Goal: Task Accomplishment & Management: Use online tool/utility

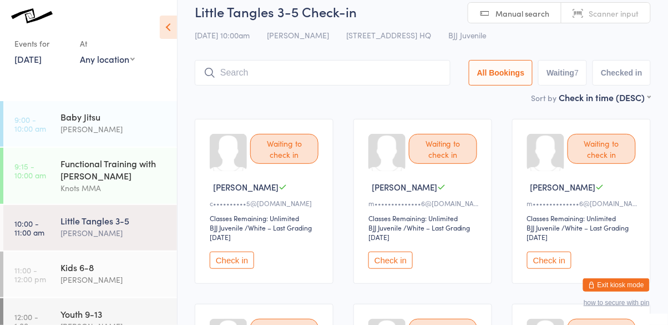
scroll to position [11, 0]
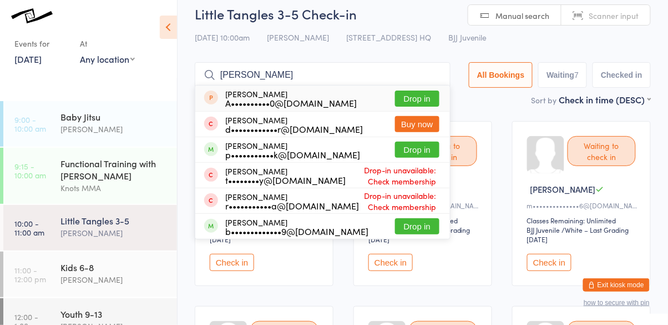
type input "[PERSON_NAME]"
click at [434, 155] on button "Drop in" at bounding box center [417, 149] width 44 height 16
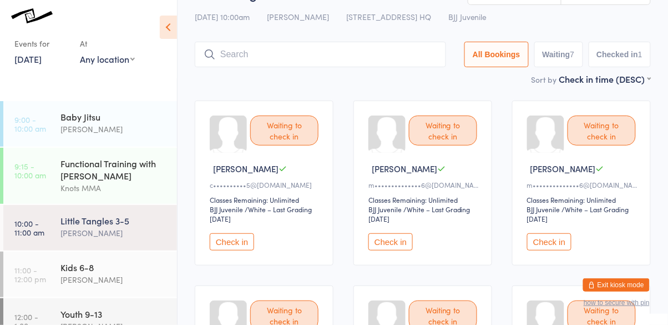
scroll to position [0, 0]
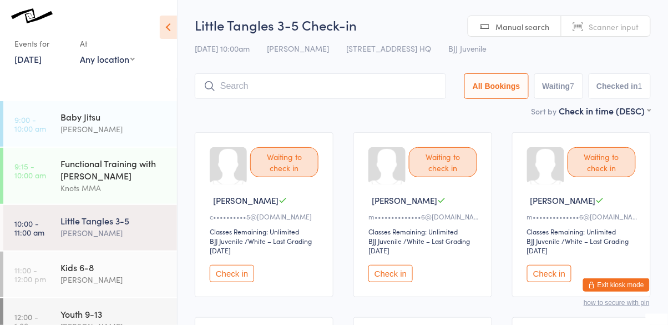
click at [281, 98] on input "search" at bounding box center [320, 86] width 251 height 26
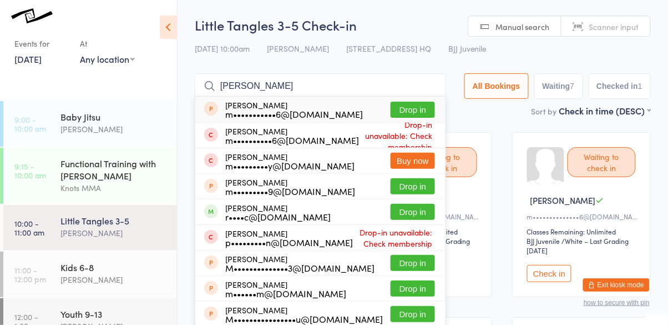
type input "[PERSON_NAME]"
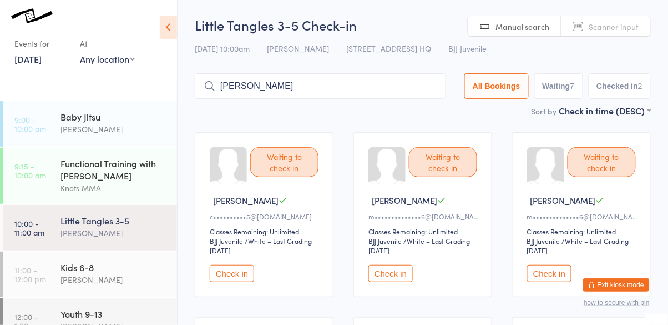
type input "[PERSON_NAME]"
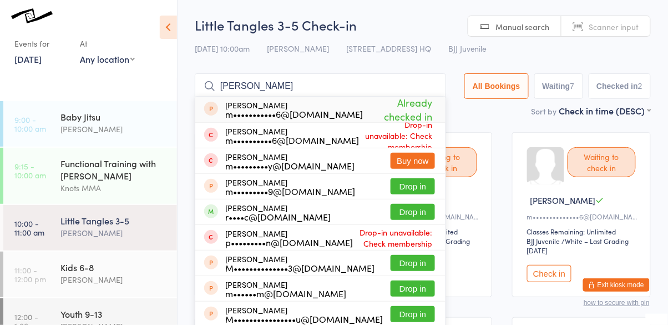
click at [304, 216] on div "r••••c@[DOMAIN_NAME]" at bounding box center [277, 216] width 105 height 9
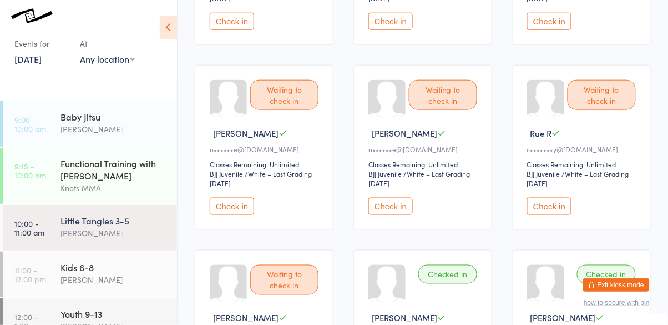
scroll to position [252, 0]
click at [559, 209] on button "Check in" at bounding box center [549, 205] width 44 height 17
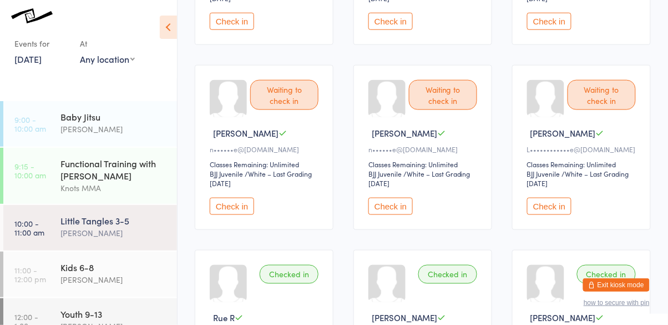
click at [558, 206] on button "Check in" at bounding box center [549, 205] width 44 height 17
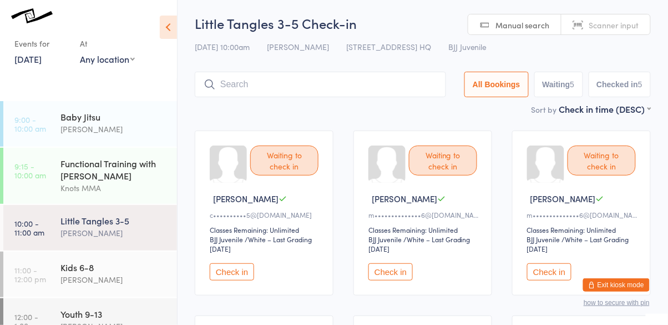
scroll to position [0, 0]
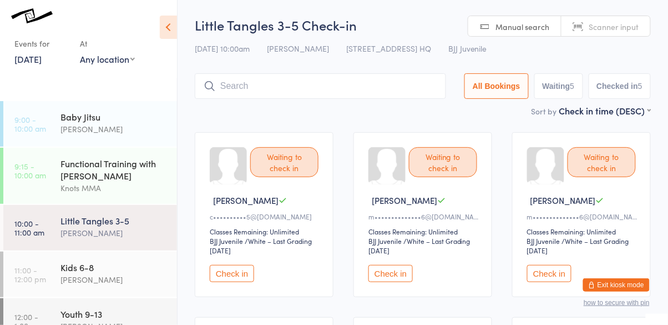
click at [380, 91] on input "search" at bounding box center [320, 86] width 251 height 26
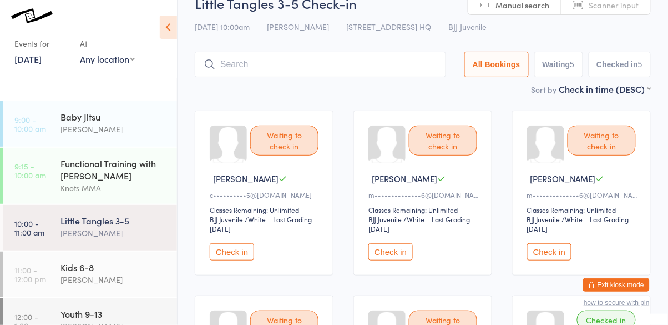
scroll to position [74, 0]
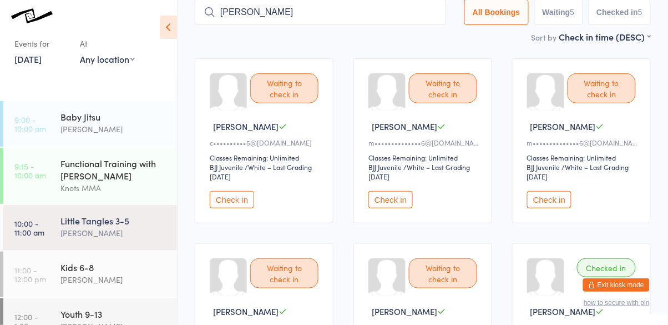
type input "[PERSON_NAME]"
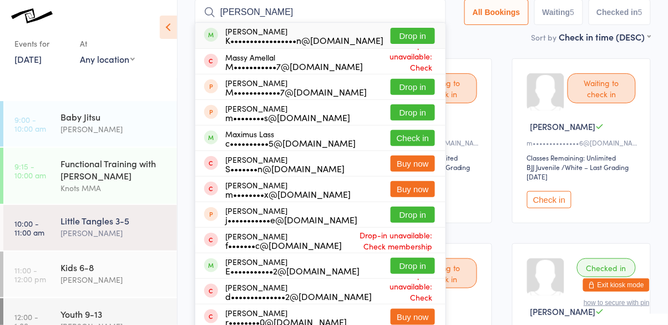
click at [420, 38] on button "Drop in" at bounding box center [413, 36] width 44 height 16
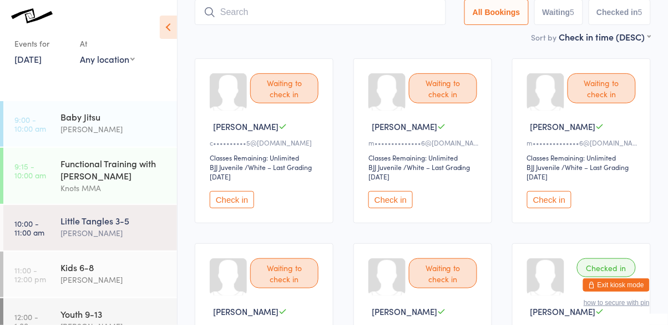
scroll to position [73, 0]
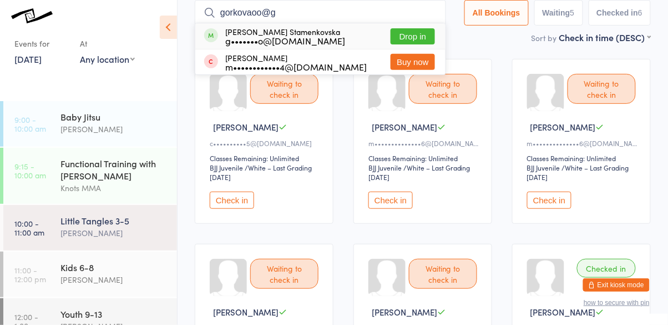
type input "gorkovaoo@g"
click at [423, 33] on button "Drop in" at bounding box center [413, 36] width 44 height 16
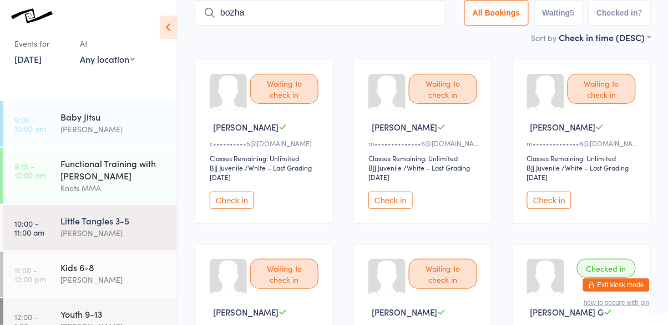
type input "bozha"
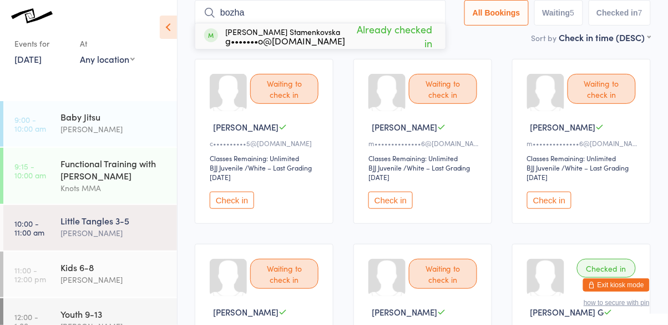
click at [435, 12] on input "bozha" at bounding box center [320, 13] width 251 height 26
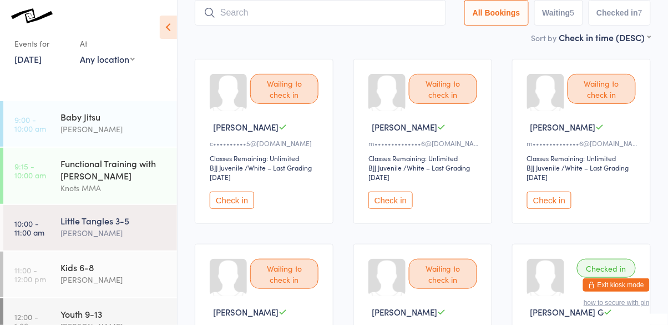
click at [381, 206] on button "Check in" at bounding box center [390, 199] width 44 height 17
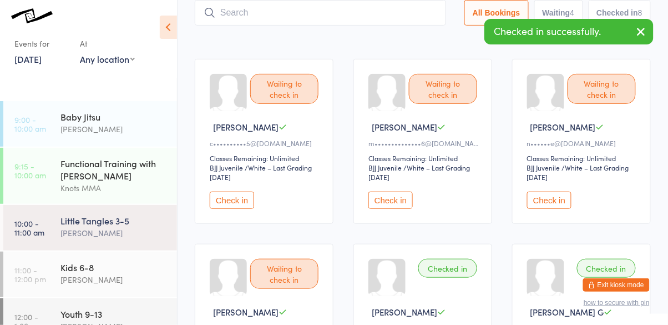
click at [399, 201] on button "Check in" at bounding box center [390, 199] width 44 height 17
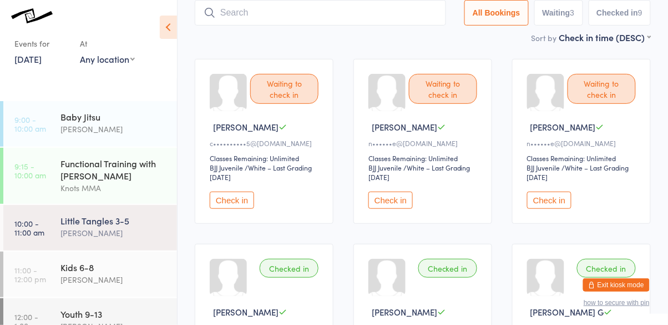
click at [391, 195] on button "Check in" at bounding box center [390, 199] width 44 height 17
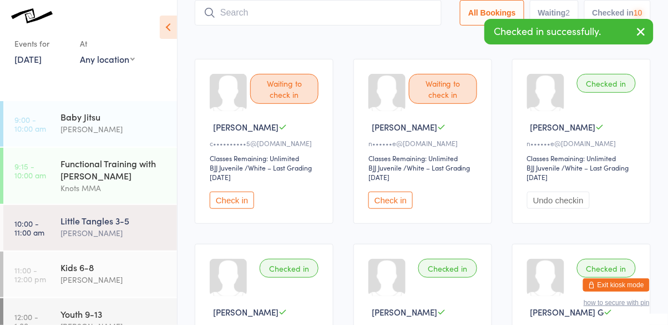
click at [387, 205] on button "Check in" at bounding box center [390, 199] width 44 height 17
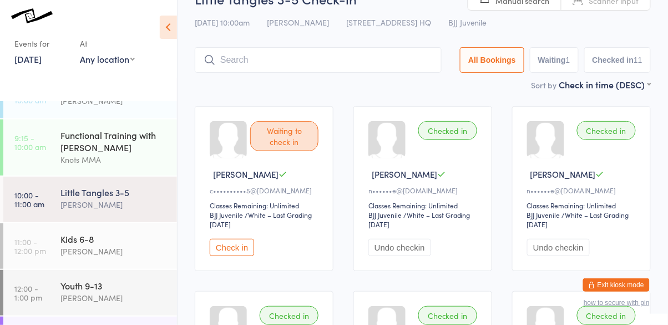
scroll to position [31, 0]
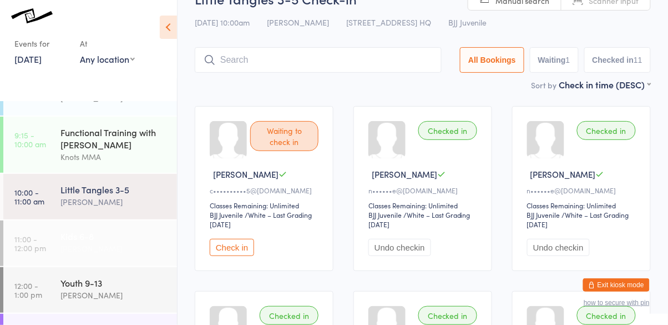
click at [131, 246] on div "[PERSON_NAME]" at bounding box center [113, 248] width 107 height 13
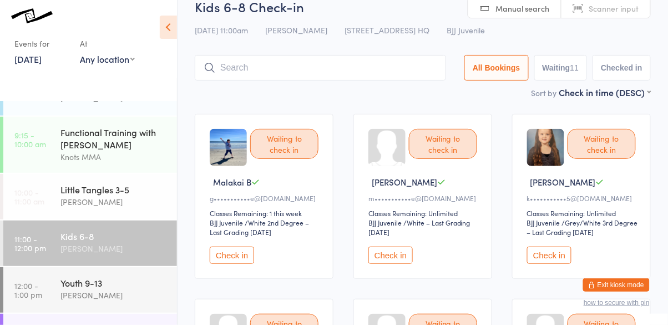
scroll to position [17, 0]
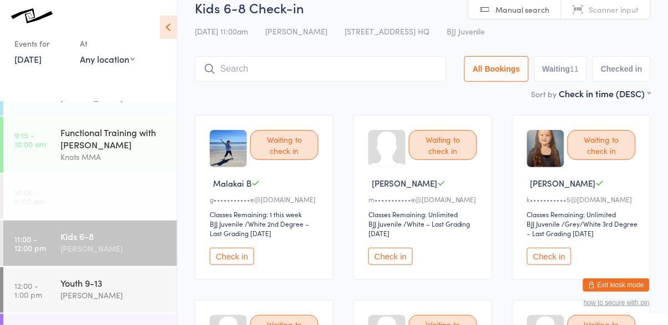
click at [144, 204] on div "[PERSON_NAME]" at bounding box center [113, 201] width 107 height 13
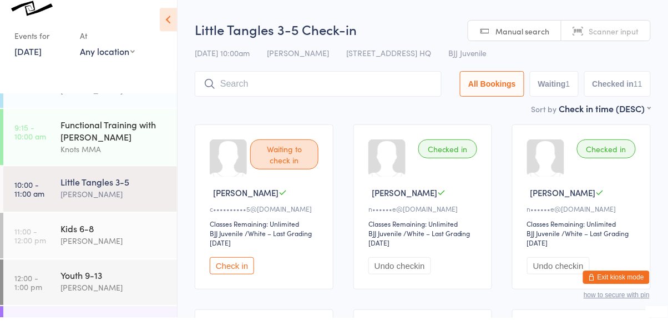
click at [297, 89] on input "search" at bounding box center [318, 92] width 247 height 26
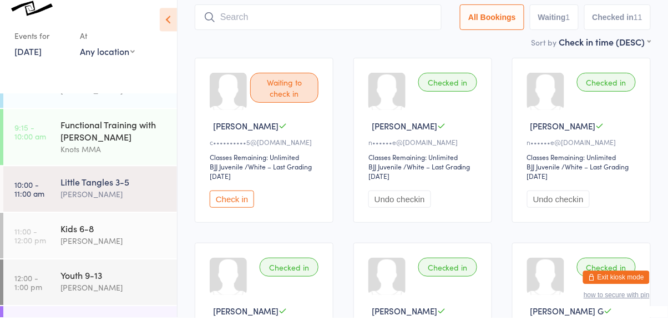
scroll to position [79, 0]
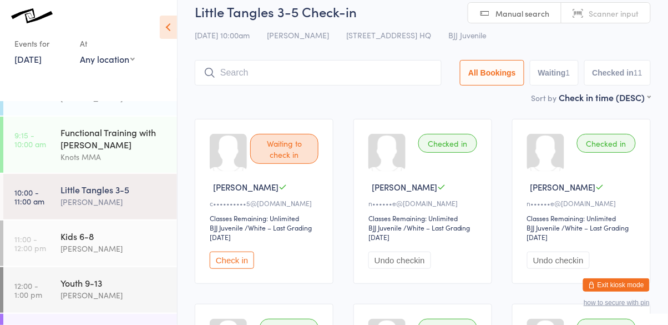
click at [282, 74] on input "search" at bounding box center [318, 73] width 247 height 26
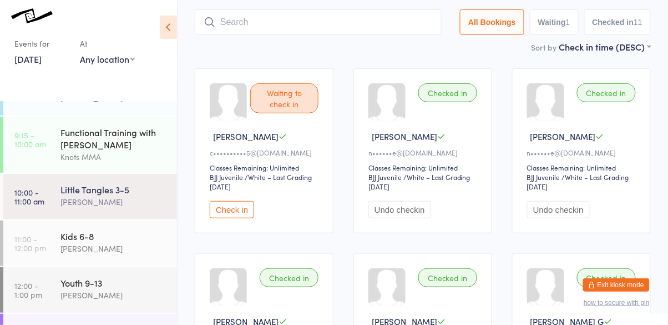
scroll to position [74, 0]
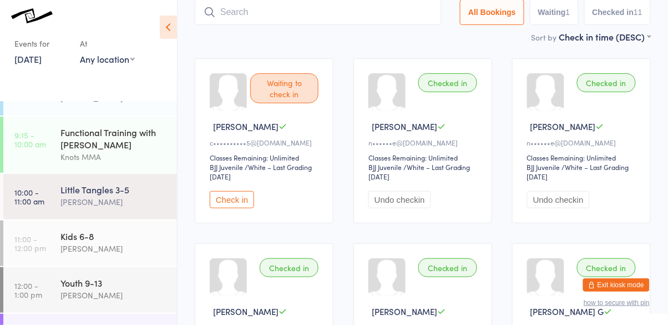
click at [290, 8] on input "search" at bounding box center [318, 12] width 247 height 26
click at [292, 15] on input "search" at bounding box center [318, 12] width 247 height 26
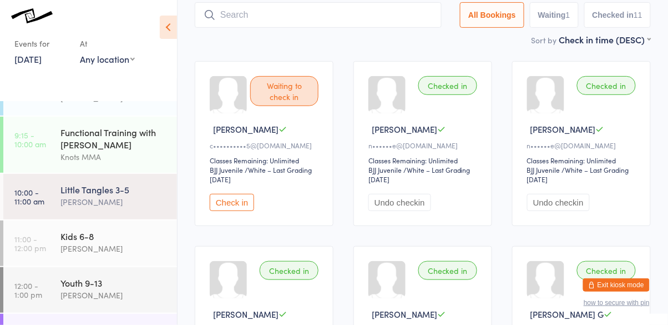
scroll to position [0, 0]
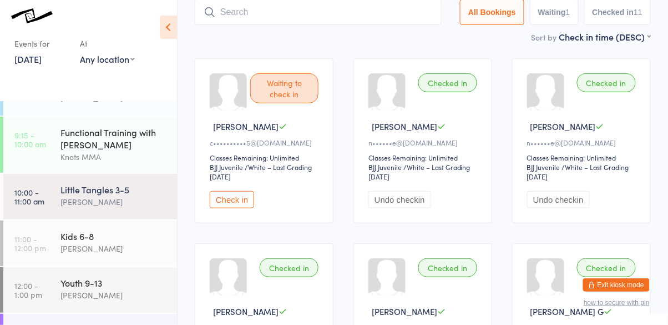
click at [310, 13] on input "search" at bounding box center [318, 12] width 247 height 26
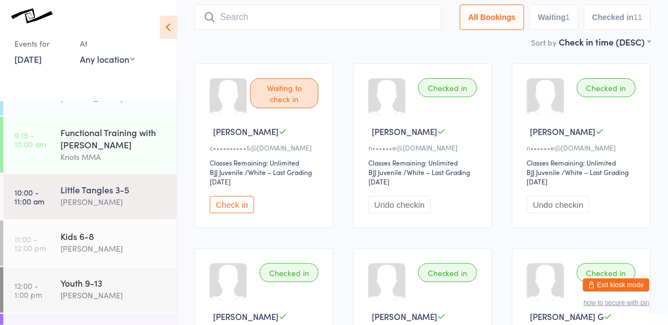
scroll to position [74, 0]
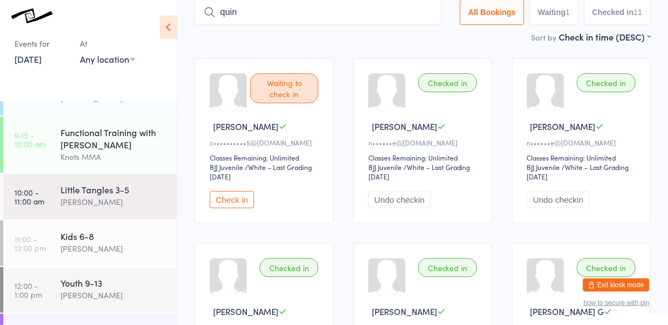
type input "[PERSON_NAME]"
click at [94, 247] on div "[PERSON_NAME]" at bounding box center [113, 248] width 107 height 13
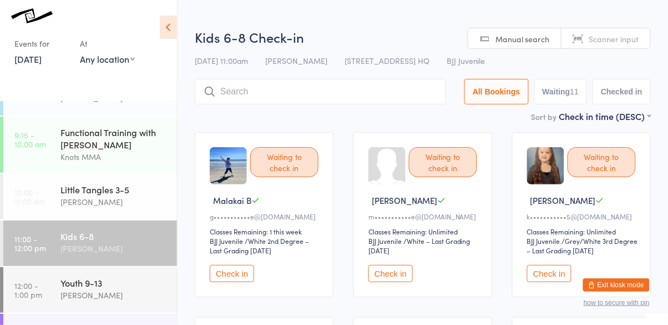
click at [308, 89] on input "search" at bounding box center [320, 92] width 251 height 26
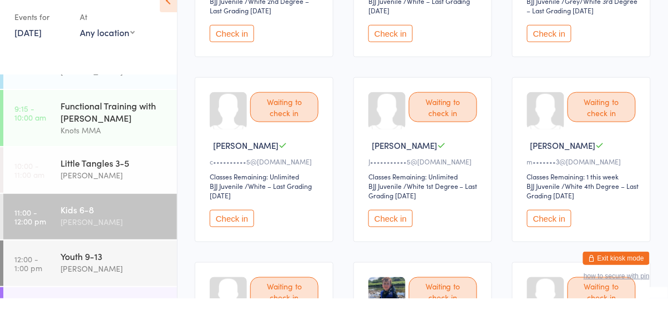
scroll to position [214, 0]
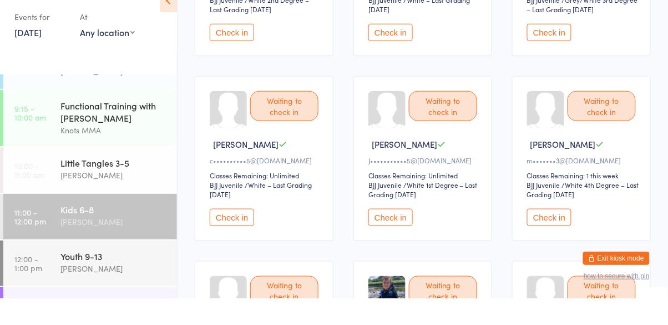
click at [563, 248] on button "Check in" at bounding box center [549, 243] width 44 height 17
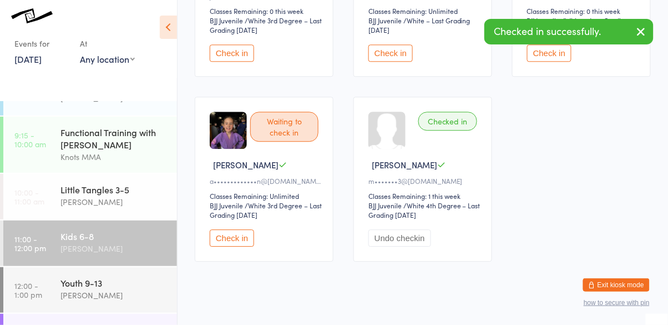
scroll to position [601, 0]
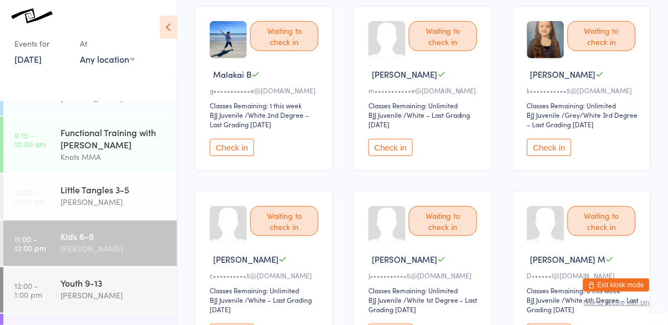
scroll to position [0, 0]
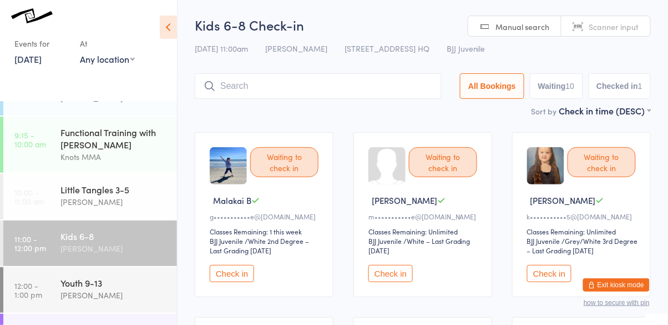
click at [363, 88] on input "search" at bounding box center [318, 86] width 247 height 26
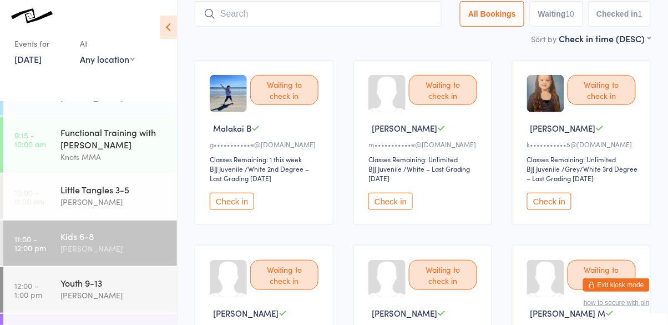
scroll to position [74, 0]
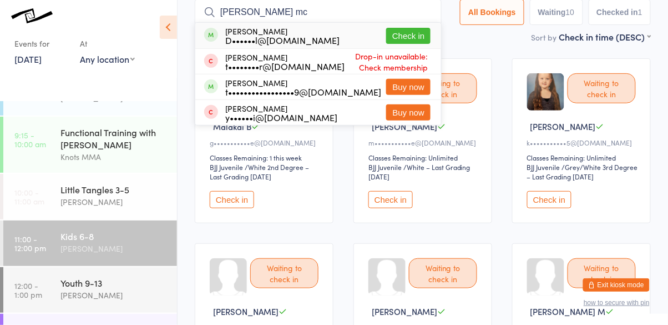
type input "[PERSON_NAME] mc"
click at [427, 39] on button "Check in" at bounding box center [408, 36] width 44 height 16
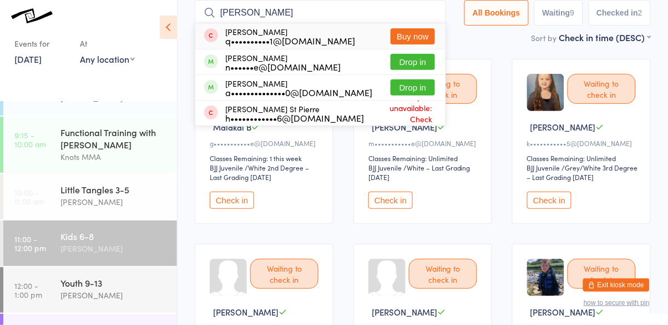
type input "[PERSON_NAME]"
click at [303, 88] on div "a••••••••••••••0@[DOMAIN_NAME]" at bounding box center [298, 92] width 147 height 9
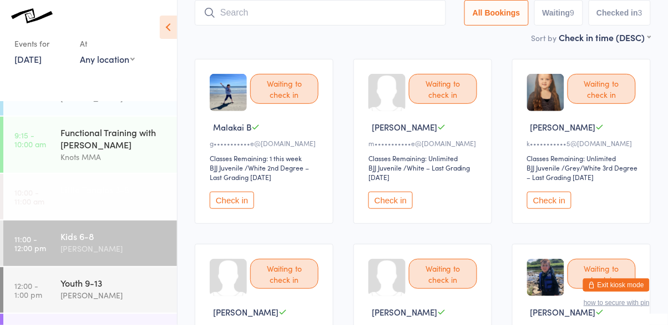
click at [38, 198] on time "10:00 - 11:00 am" at bounding box center [29, 196] width 30 height 18
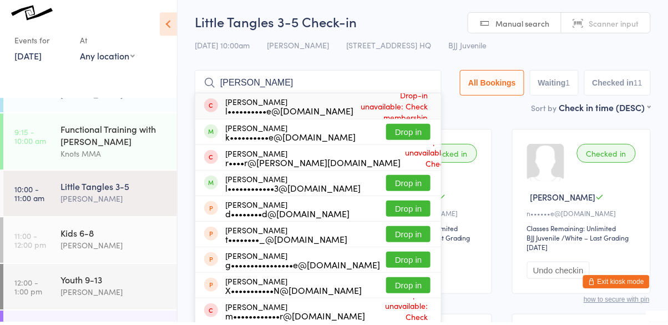
type input "[PERSON_NAME]"
click at [411, 135] on button "Drop in" at bounding box center [408, 135] width 44 height 16
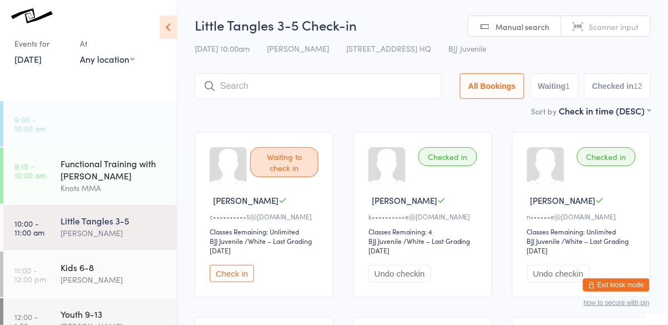
click at [85, 126] on div "[PERSON_NAME]" at bounding box center [113, 129] width 107 height 13
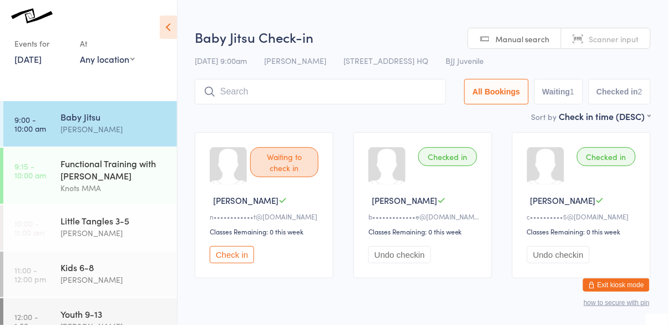
click at [286, 163] on div "Waiting to check in" at bounding box center [284, 162] width 68 height 30
click at [234, 252] on button "Check in" at bounding box center [232, 254] width 44 height 17
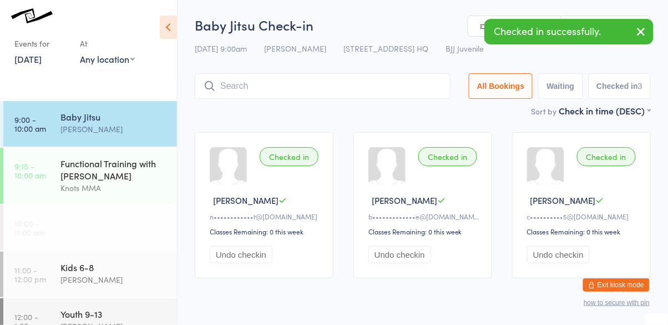
click at [91, 217] on div "Little Tangles 3-5" at bounding box center [113, 220] width 107 height 12
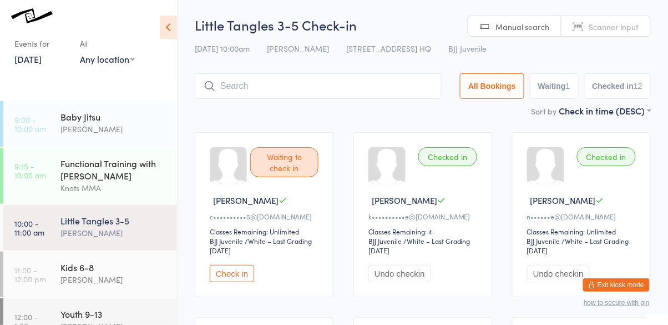
click at [245, 99] on input "search" at bounding box center [318, 86] width 247 height 26
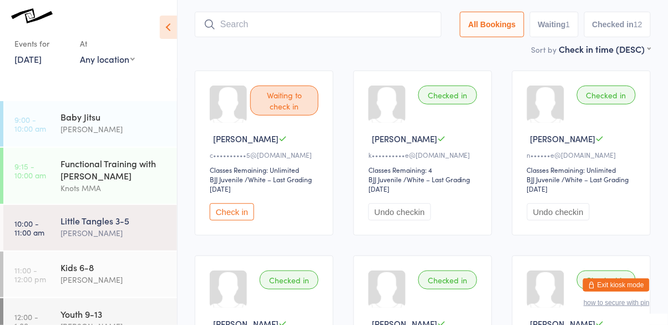
scroll to position [74, 0]
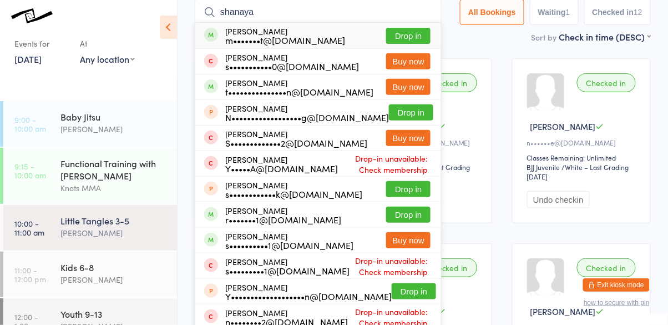
type input "shanaya"
click at [229, 36] on div "m•••••••t@[DOMAIN_NAME]" at bounding box center [285, 40] width 120 height 9
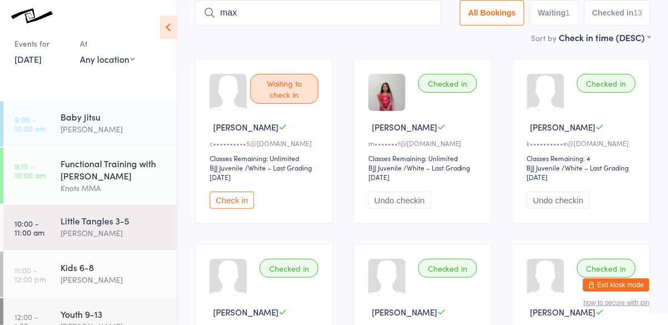
type input "max"
click at [236, 201] on button "Check in" at bounding box center [232, 199] width 44 height 17
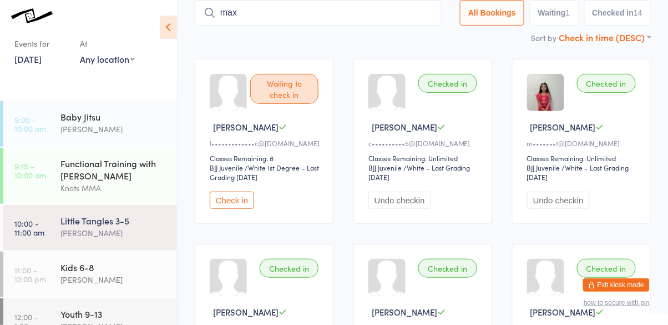
click at [643, 36] on select "First name (ASC) First name (DESC) Last name (ASC) Last name (DESC) Check in ti…" at bounding box center [605, 35] width 92 height 9
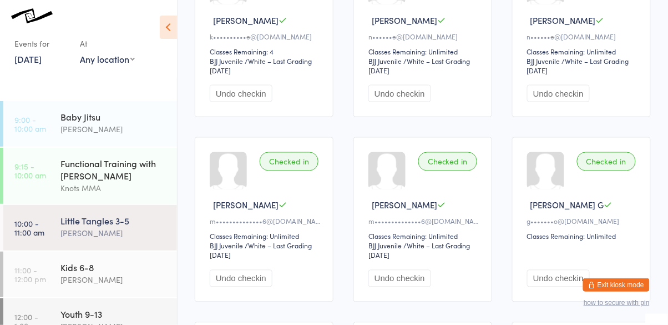
scroll to position [0, 0]
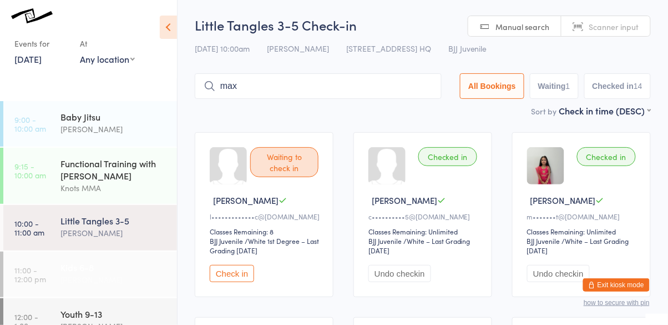
click at [111, 276] on div "[PERSON_NAME]" at bounding box center [113, 279] width 107 height 13
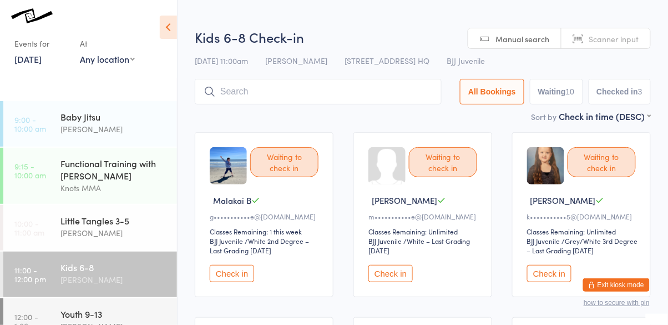
click at [290, 95] on input "search" at bounding box center [318, 92] width 247 height 26
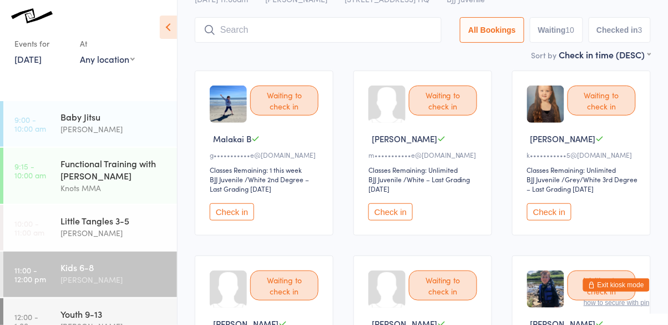
scroll to position [79, 0]
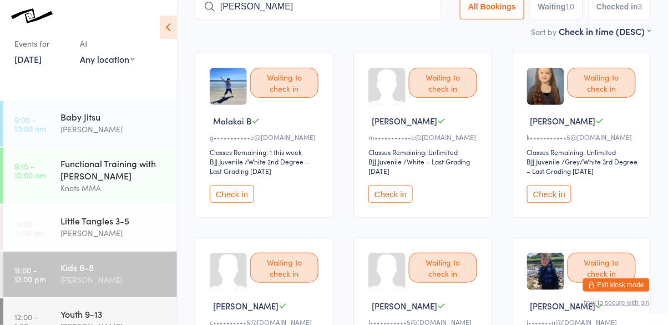
click at [327, 9] on input "[PERSON_NAME]" at bounding box center [318, 7] width 247 height 26
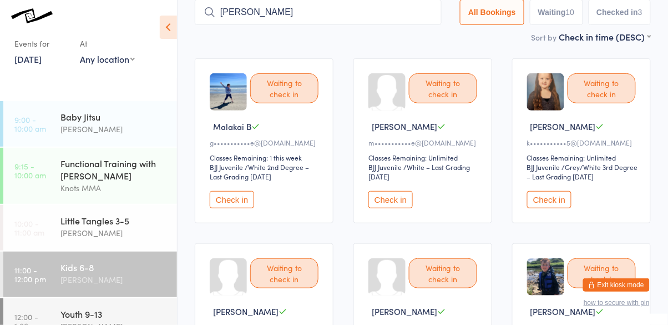
scroll to position [0, 0]
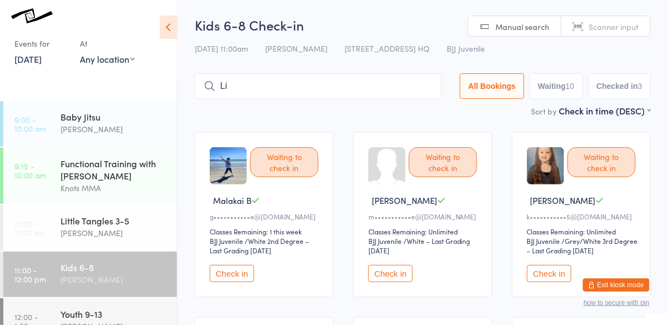
type input "L"
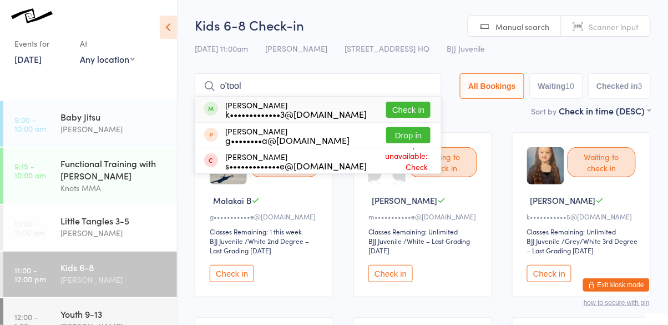
type input "o'tool"
click at [411, 118] on button "Check in" at bounding box center [408, 110] width 44 height 16
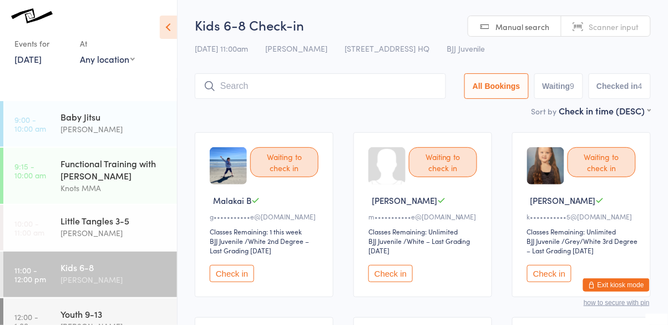
click at [115, 259] on div "Kids 6-8 [PERSON_NAME]" at bounding box center [118, 273] width 116 height 44
type input "[PERSON_NAME]"
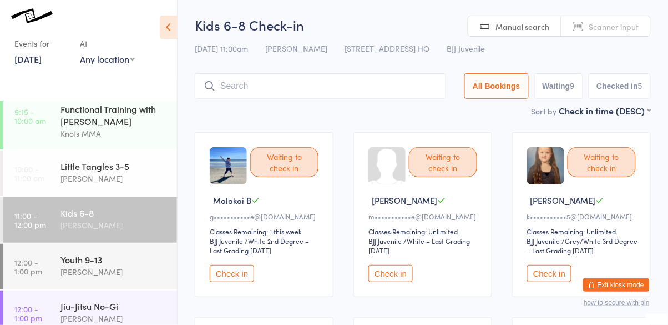
scroll to position [67, 0]
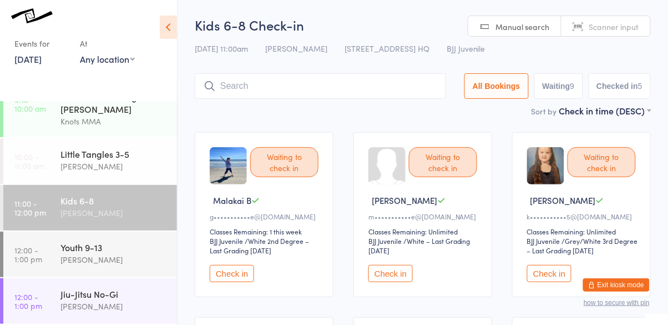
click at [93, 204] on div "Kids 6-8" at bounding box center [113, 200] width 107 height 12
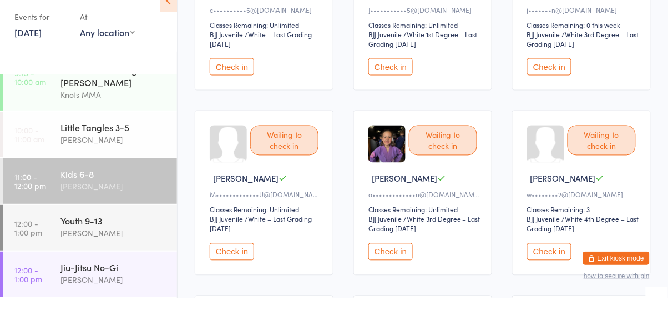
scroll to position [377, 0]
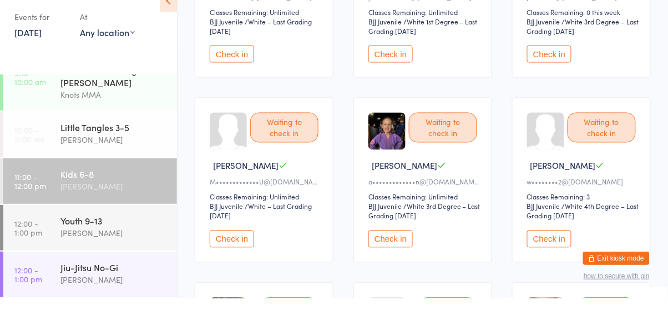
click at [271, 154] on div "Waiting to check in" at bounding box center [284, 154] width 68 height 30
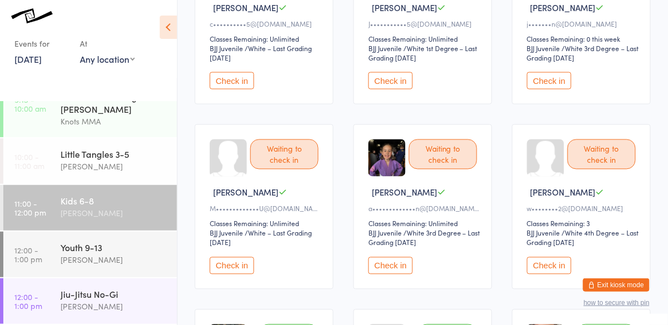
click at [231, 268] on button "Check in" at bounding box center [232, 265] width 44 height 17
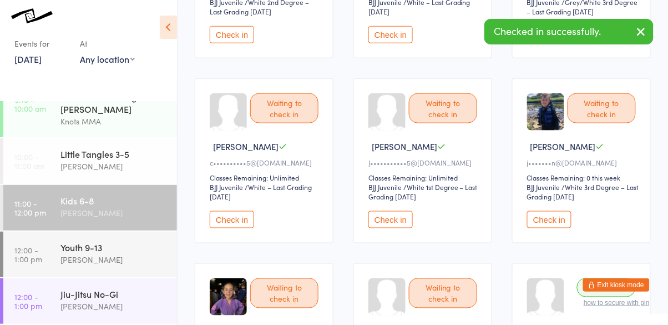
scroll to position [0, 0]
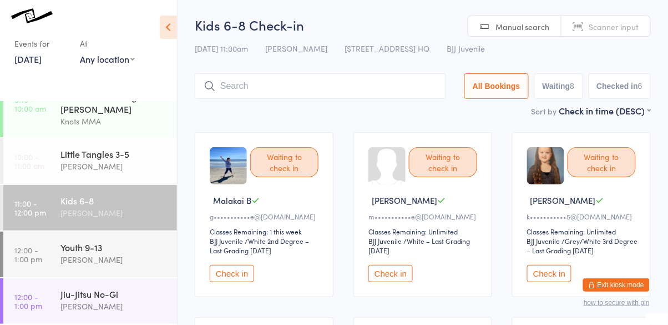
click at [273, 98] on input "search" at bounding box center [320, 86] width 251 height 26
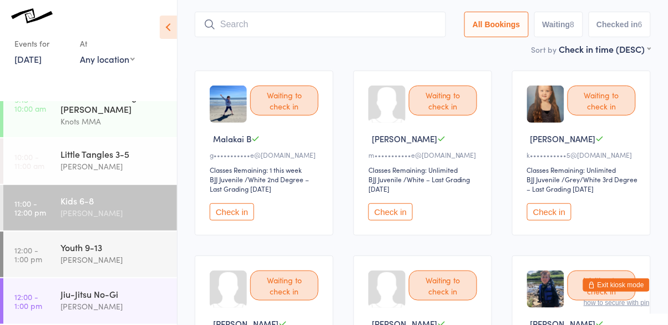
scroll to position [74, 0]
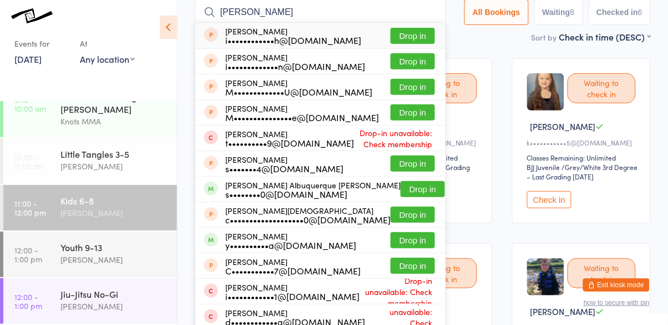
click at [429, 16] on input "[PERSON_NAME]" at bounding box center [320, 12] width 251 height 26
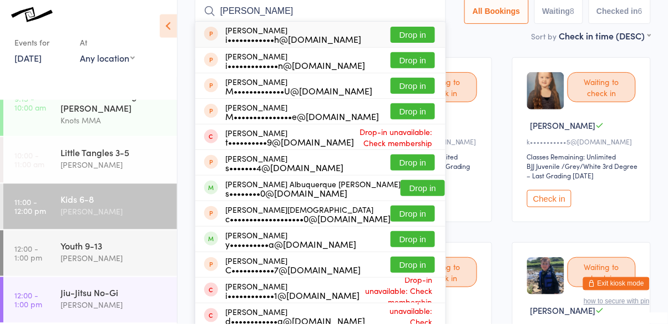
click at [427, 11] on input "[PERSON_NAME]" at bounding box center [320, 12] width 251 height 26
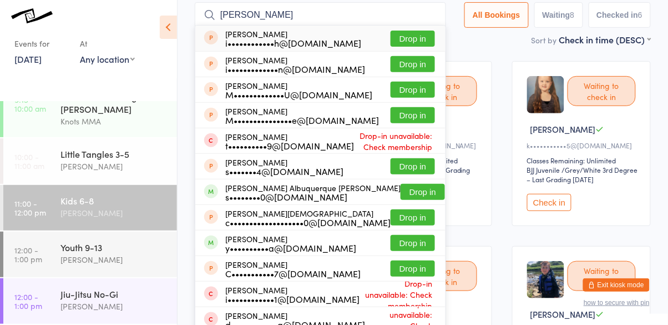
scroll to position [74, 0]
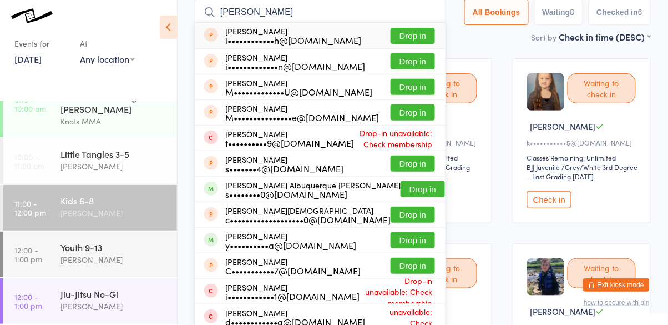
click at [429, 11] on input "[PERSON_NAME]" at bounding box center [320, 12] width 251 height 26
type input "[PERSON_NAME]"
click at [437, 24] on div "[PERSON_NAME] i••••••••••••h@[DOMAIN_NAME] Drop in" at bounding box center [320, 36] width 250 height 26
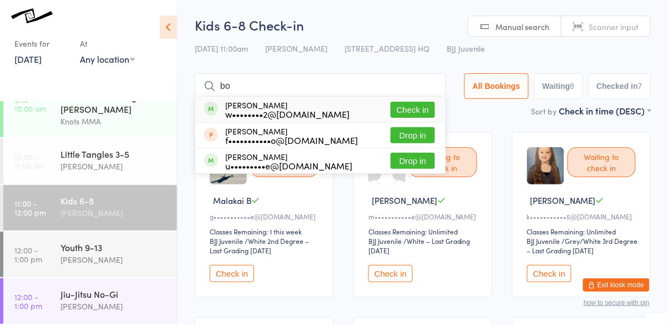
type input "bo"
click at [425, 110] on button "Check in" at bounding box center [413, 110] width 44 height 16
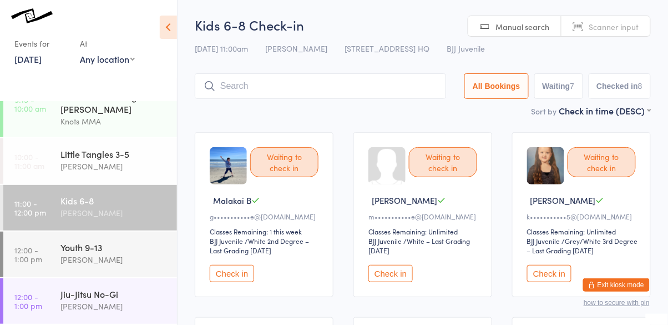
click at [236, 272] on button "Check in" at bounding box center [232, 273] width 44 height 17
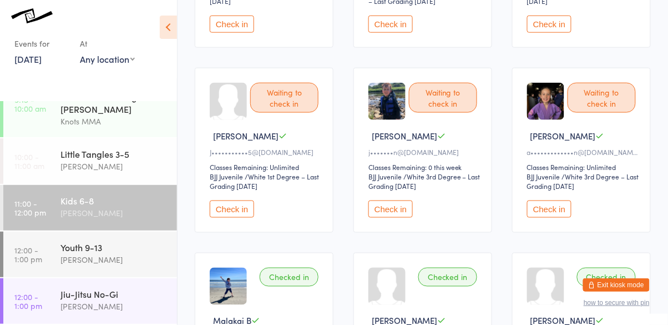
scroll to position [250, 0]
click at [396, 202] on button "Check in" at bounding box center [390, 208] width 44 height 17
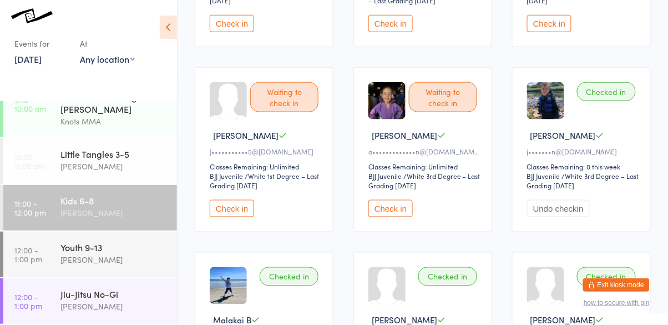
click at [395, 209] on button "Check in" at bounding box center [390, 208] width 44 height 17
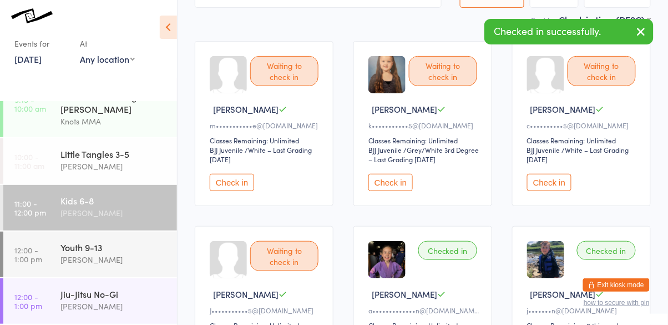
scroll to position [88, 0]
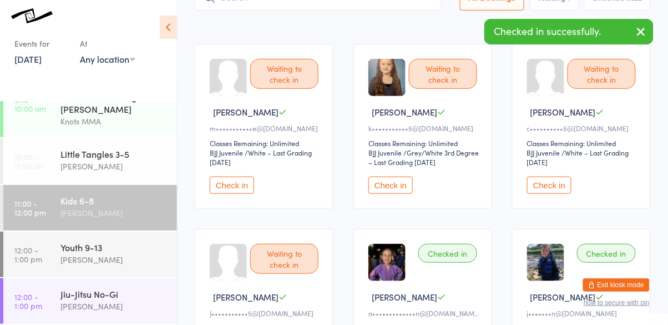
click at [399, 185] on button "Check in" at bounding box center [390, 184] width 44 height 17
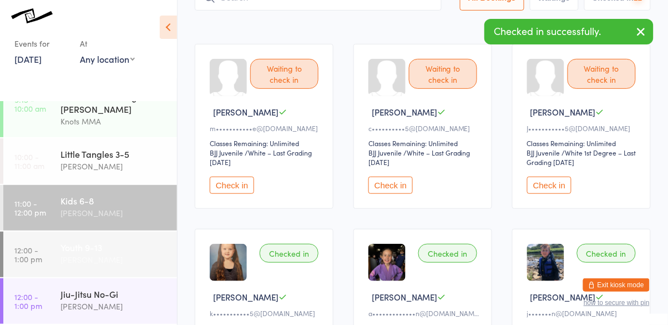
click at [126, 255] on div "[PERSON_NAME]" at bounding box center [113, 259] width 107 height 13
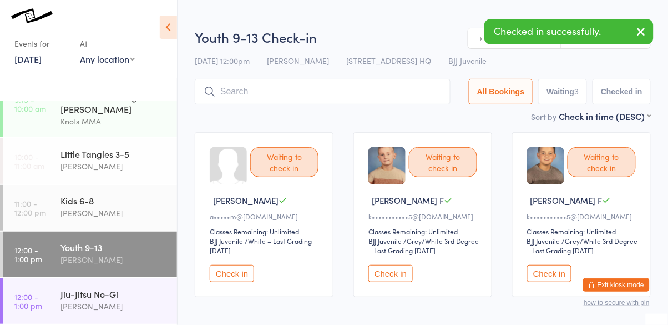
click at [409, 279] on button "Check in" at bounding box center [390, 273] width 44 height 17
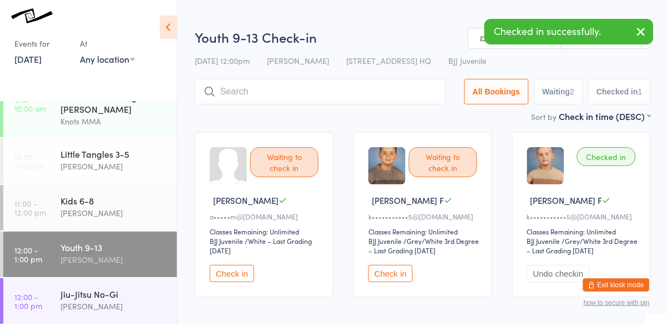
click at [406, 273] on button "Check in" at bounding box center [390, 273] width 44 height 17
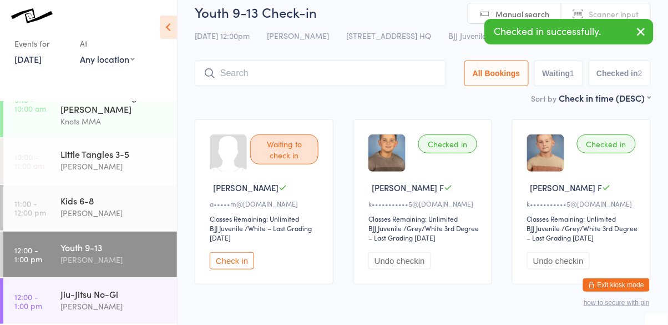
scroll to position [49, 0]
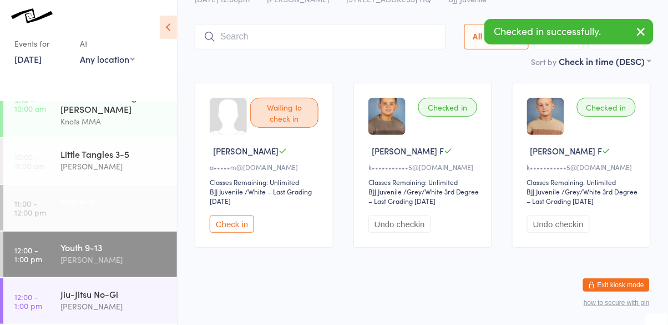
click at [148, 211] on div "[PERSON_NAME]" at bounding box center [113, 212] width 107 height 13
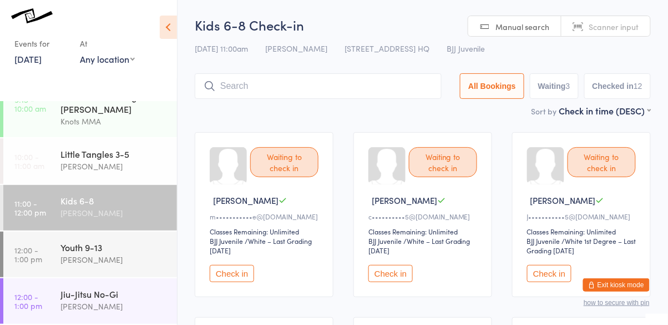
click at [240, 270] on button "Check in" at bounding box center [232, 273] width 44 height 17
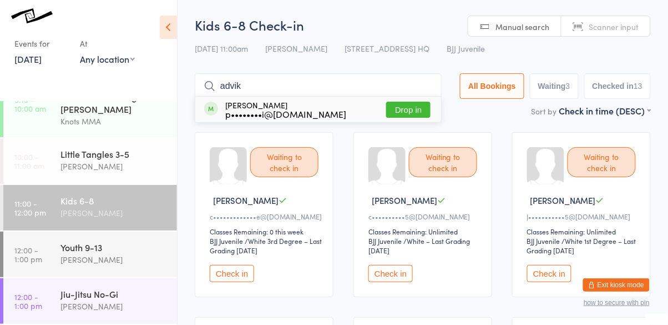
click at [405, 82] on input "advik" at bounding box center [318, 86] width 247 height 26
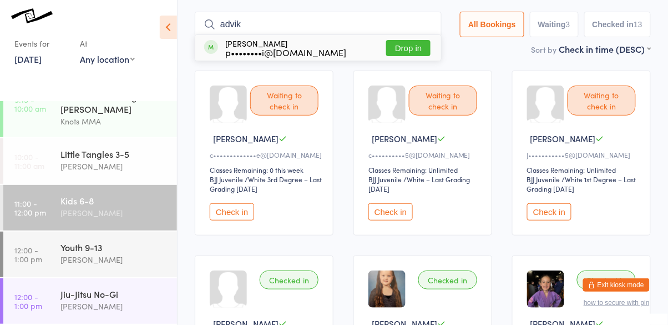
scroll to position [74, 0]
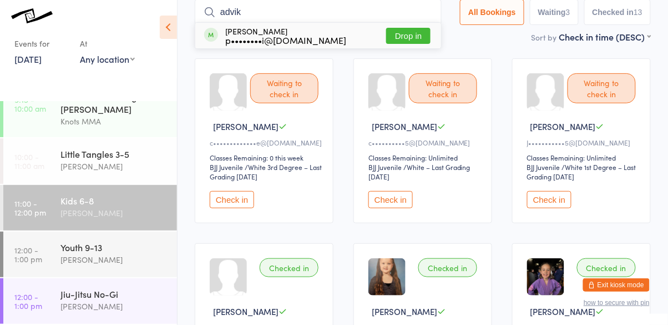
click at [411, 117] on div "Waiting to check in Maximus L c••••••••••5@[DOMAIN_NAME] Classes Remaining: Unl…" at bounding box center [422, 140] width 139 height 165
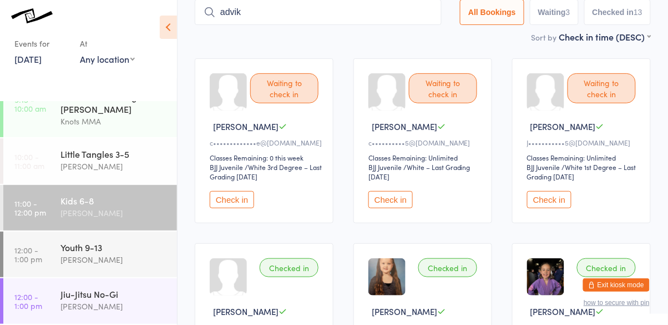
click at [344, 12] on input "advik" at bounding box center [318, 12] width 247 height 26
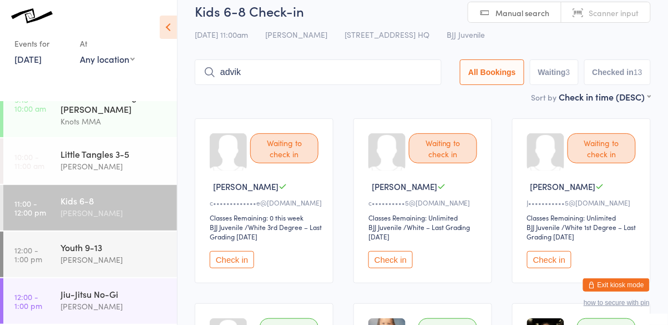
scroll to position [0, 0]
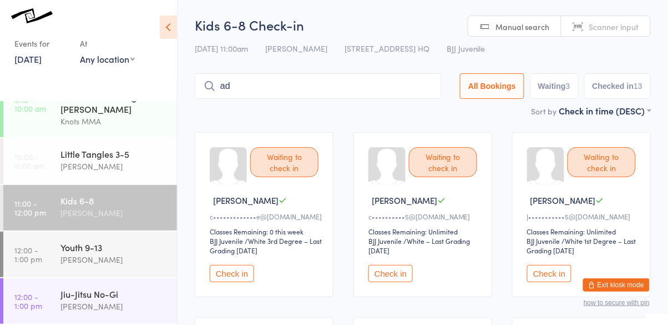
type input "a"
type input "advik"
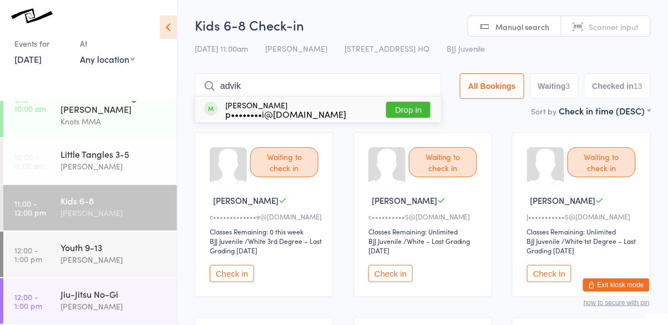
click at [408, 108] on button "Drop in" at bounding box center [408, 110] width 44 height 16
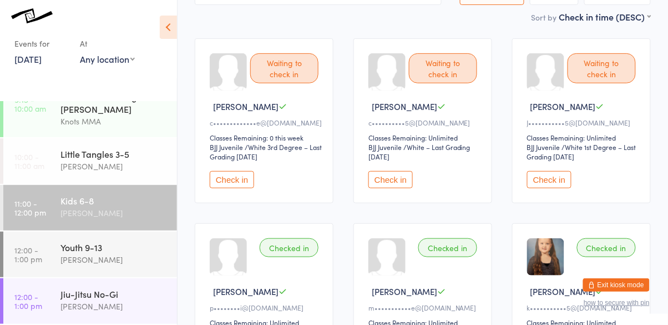
scroll to position [111, 0]
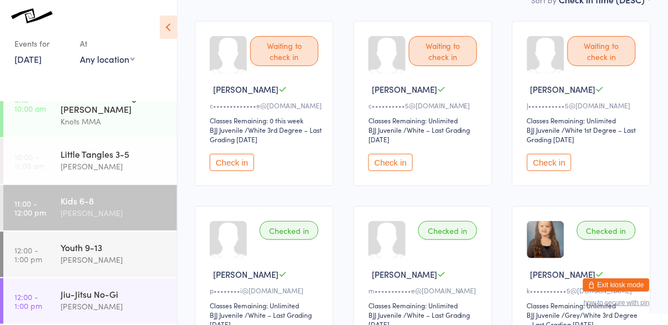
click at [393, 166] on button "Check in" at bounding box center [390, 162] width 44 height 17
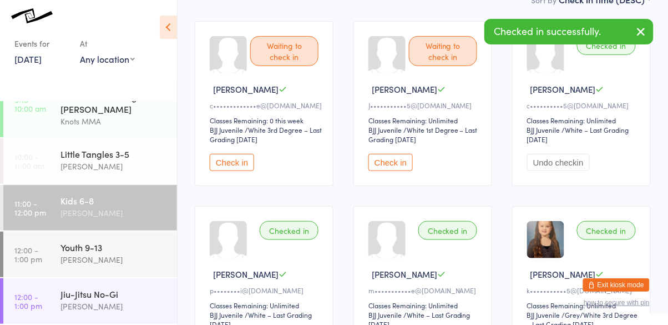
click at [240, 160] on button "Check in" at bounding box center [232, 162] width 44 height 17
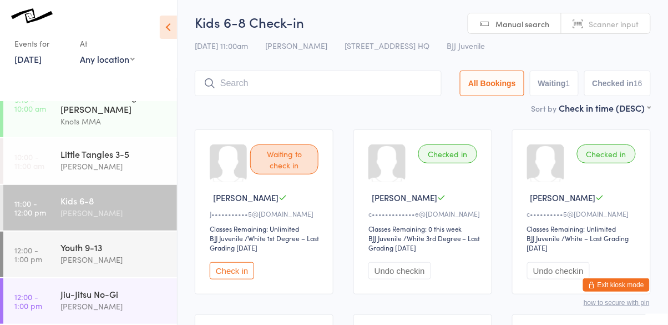
scroll to position [0, 0]
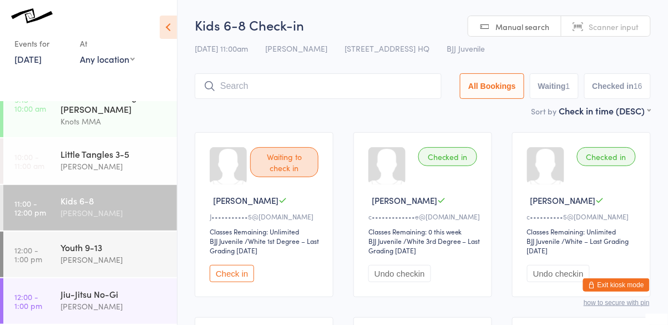
click at [250, 84] on input "search" at bounding box center [318, 86] width 247 height 26
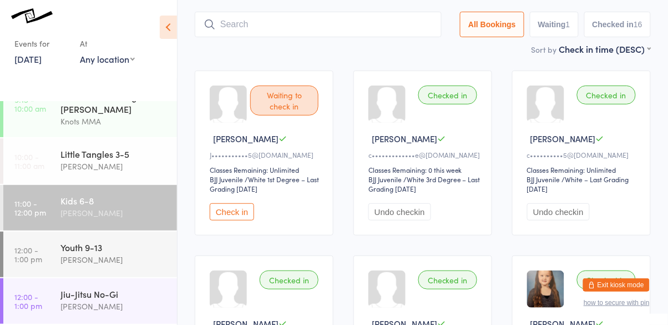
scroll to position [74, 0]
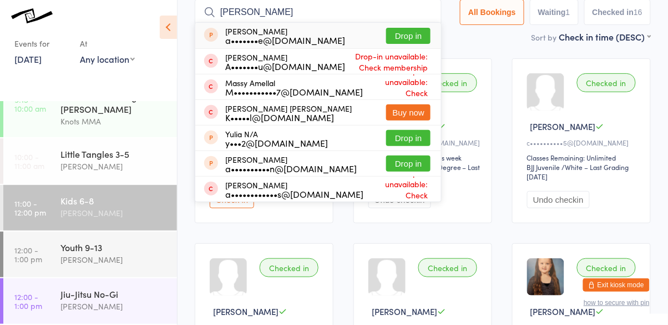
type input "[PERSON_NAME]"
click at [416, 112] on button "Buy now" at bounding box center [408, 112] width 44 height 16
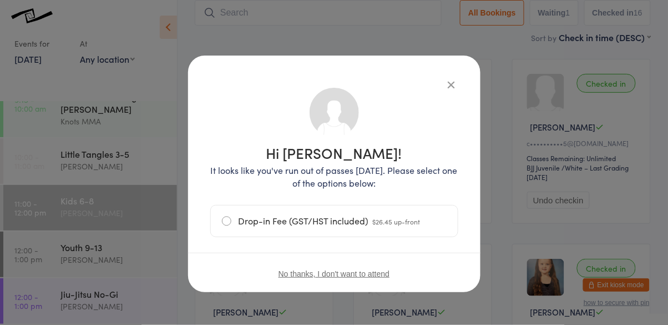
click at [250, 227] on label "Drop-in Fee (GST/HST included) $26.45 up-front" at bounding box center [334, 220] width 225 height 31
click at [0, 0] on input "Drop-in Fee (GST/HST included) $26.45 up-front" at bounding box center [0, 0] width 0 height 0
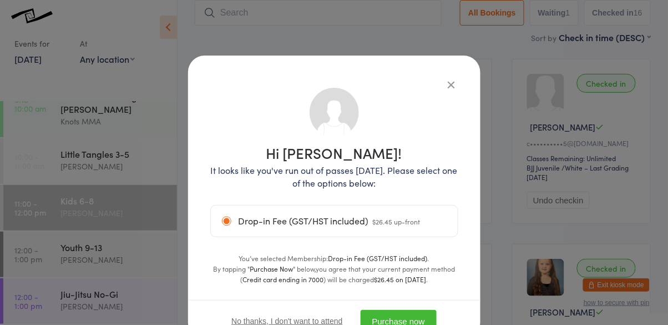
click at [409, 317] on button "Purchase now" at bounding box center [399, 321] width 76 height 23
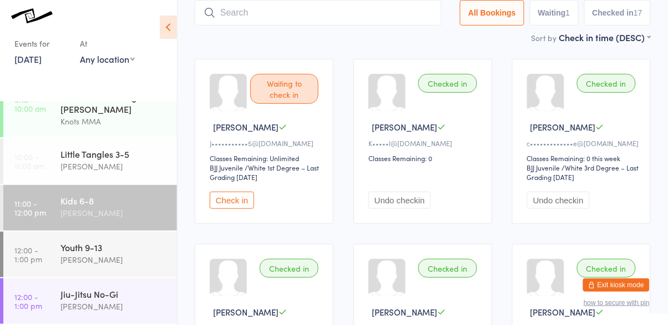
click at [234, 201] on button "Check in" at bounding box center [232, 199] width 44 height 17
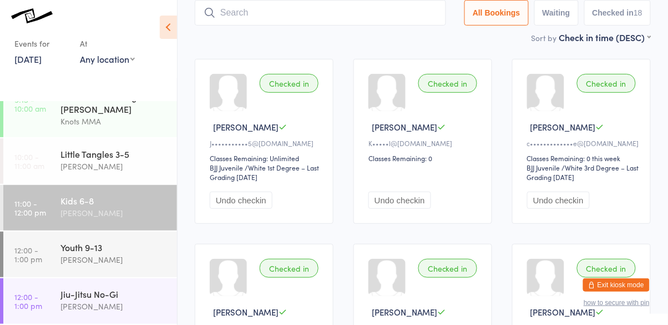
click at [257, 16] on input "search" at bounding box center [320, 13] width 251 height 26
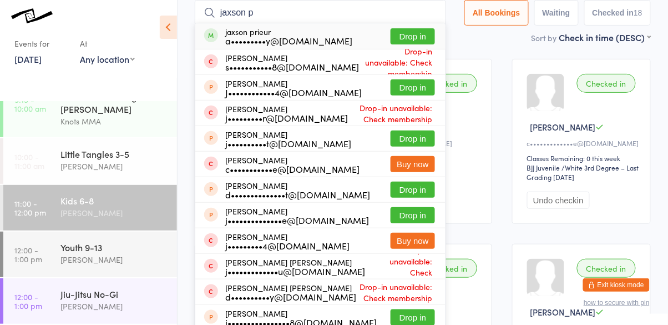
type input "jaxson p"
click at [421, 43] on button "Drop in" at bounding box center [413, 36] width 44 height 16
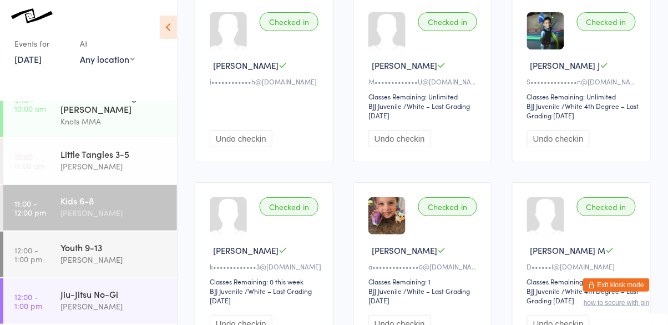
scroll to position [878, 0]
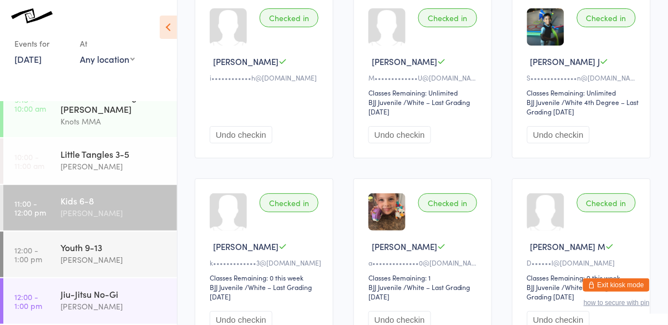
click at [404, 227] on div "Checked in [PERSON_NAME] Z a••••••••••••••0@[DOMAIN_NAME] Classes Remaining: 1 …" at bounding box center [422, 260] width 139 height 165
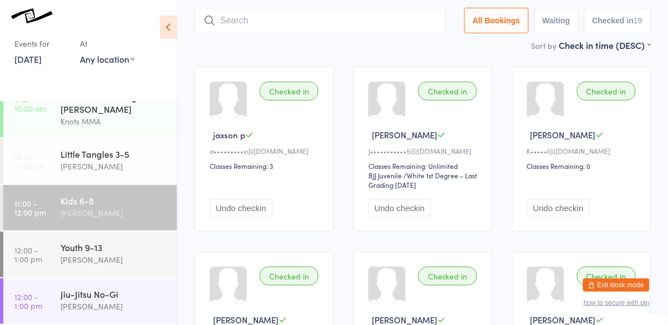
scroll to position [0, 0]
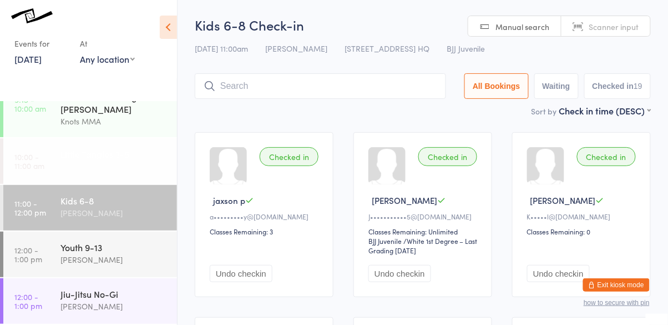
click at [134, 160] on div "[PERSON_NAME]" at bounding box center [113, 166] width 107 height 13
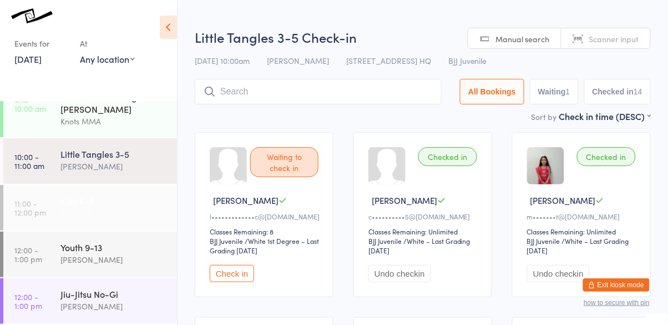
click at [98, 219] on div "[PERSON_NAME]" at bounding box center [113, 212] width 107 height 13
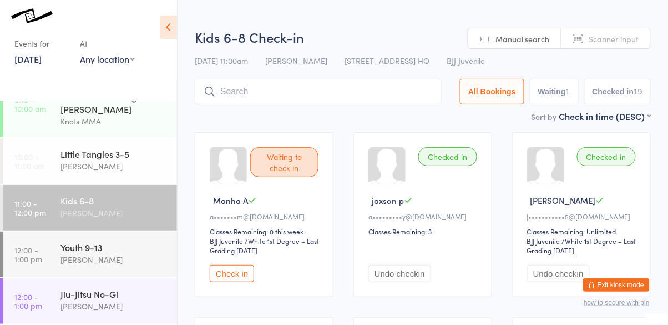
click at [237, 273] on button "Check in" at bounding box center [232, 273] width 44 height 17
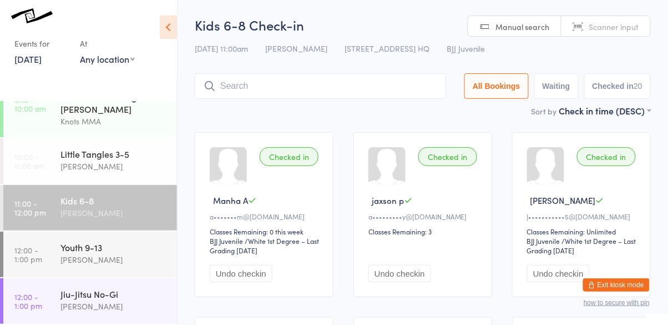
click at [368, 88] on input "search" at bounding box center [320, 86] width 251 height 26
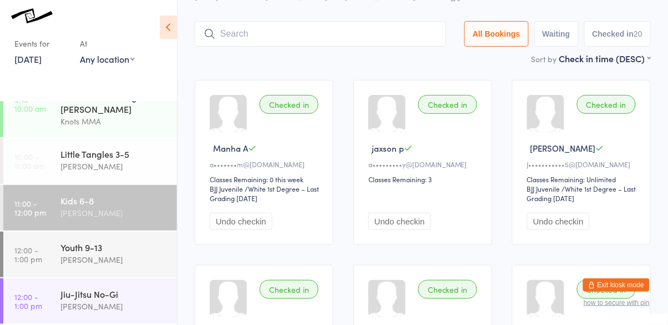
scroll to position [74, 0]
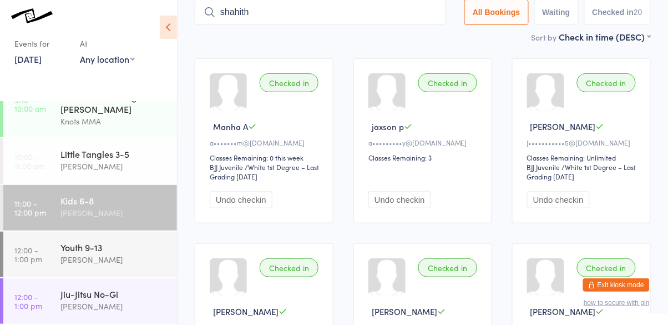
type input "shahith"
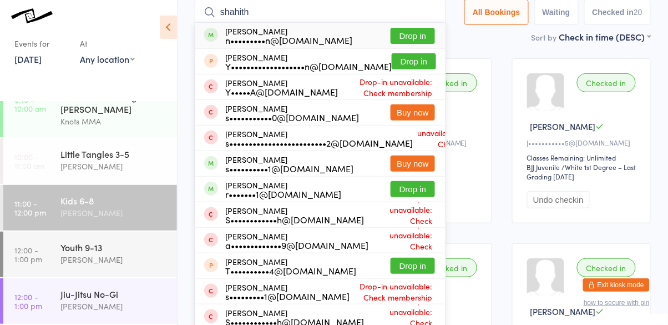
click at [422, 38] on button "Drop in" at bounding box center [413, 36] width 44 height 16
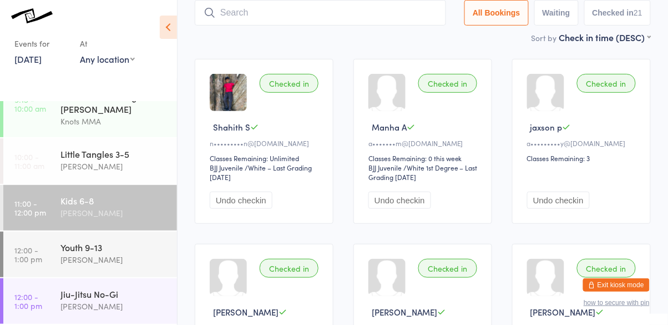
click at [42, 58] on link "[DATE]" at bounding box center [27, 59] width 27 height 12
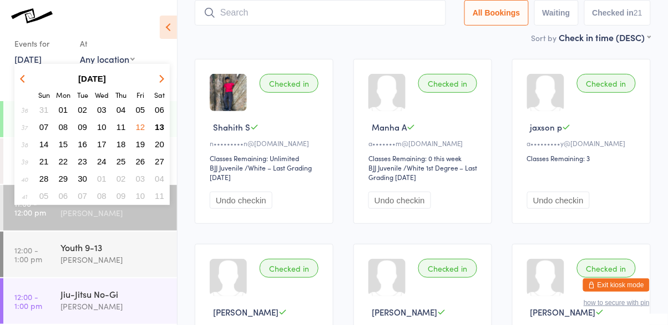
click at [143, 131] on button "12" at bounding box center [140, 126] width 17 height 15
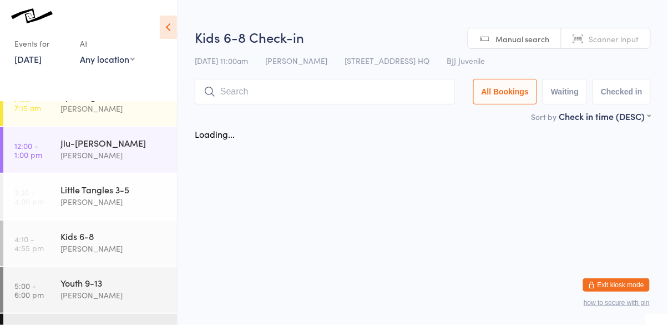
scroll to position [56, 0]
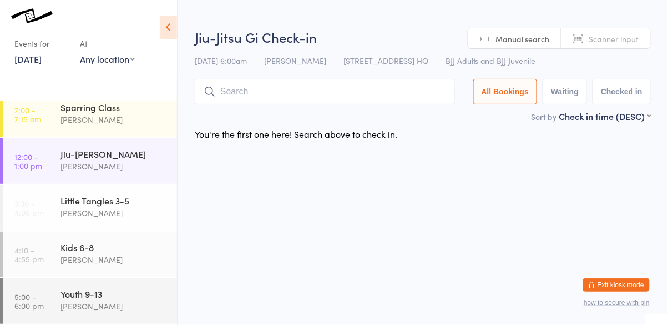
click at [256, 96] on input "search" at bounding box center [325, 92] width 260 height 26
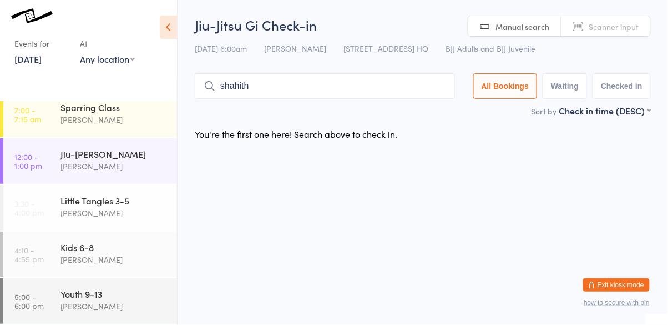
type input "shahith"
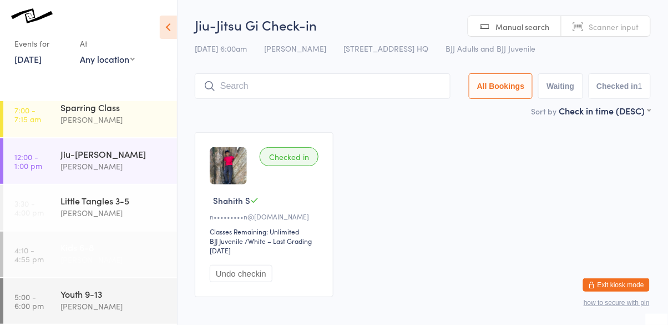
click at [107, 265] on div "[PERSON_NAME]" at bounding box center [113, 259] width 107 height 13
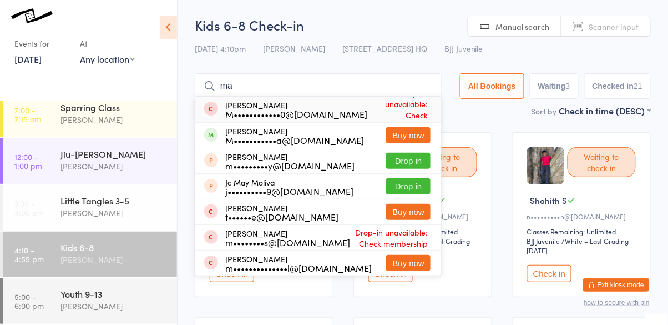
type input "m"
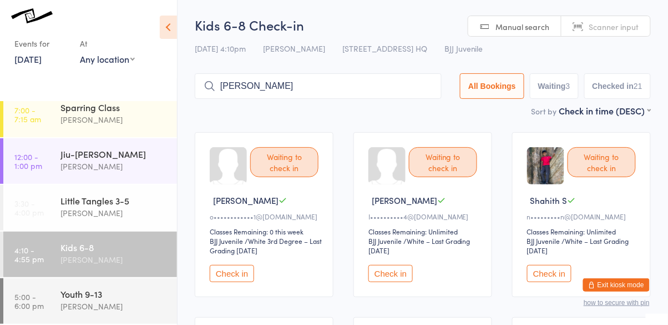
type input "[PERSON_NAME]"
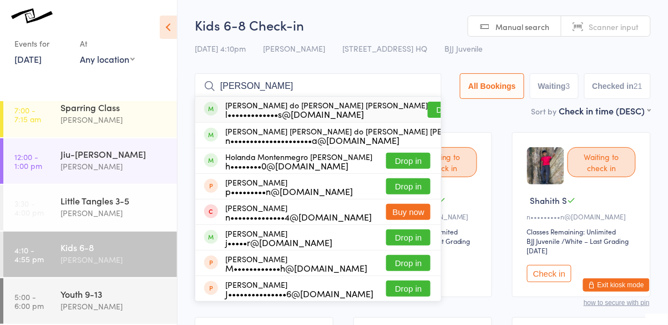
click at [428, 108] on button "Drop in" at bounding box center [450, 110] width 44 height 16
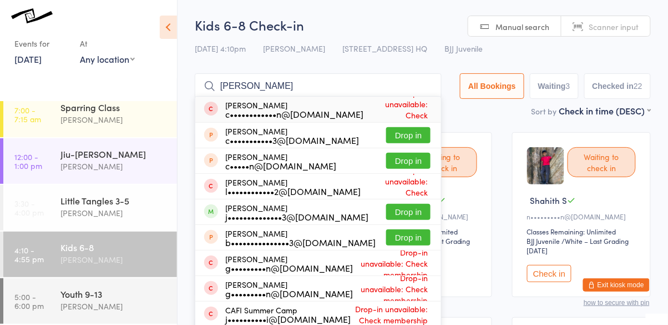
type input "[PERSON_NAME]"
click at [352, 211] on div "[PERSON_NAME] j••••••••••••••3@[DOMAIN_NAME] Drop in" at bounding box center [318, 211] width 246 height 25
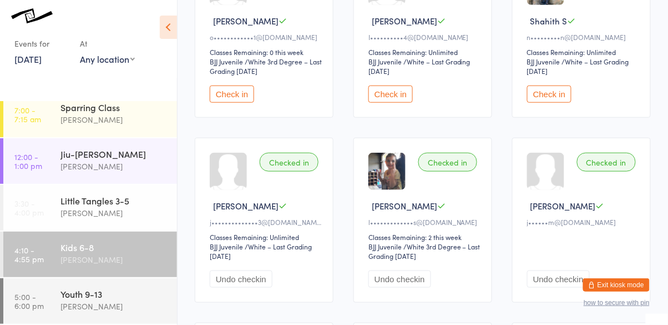
scroll to position [187, 0]
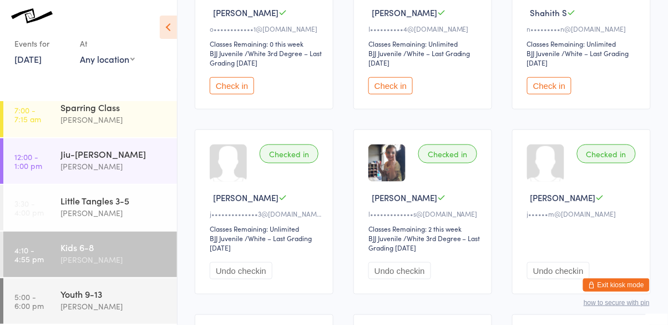
click at [232, 83] on button "Check in" at bounding box center [232, 85] width 44 height 17
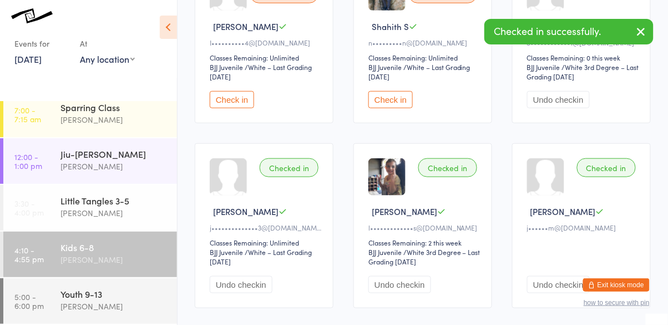
scroll to position [0, 0]
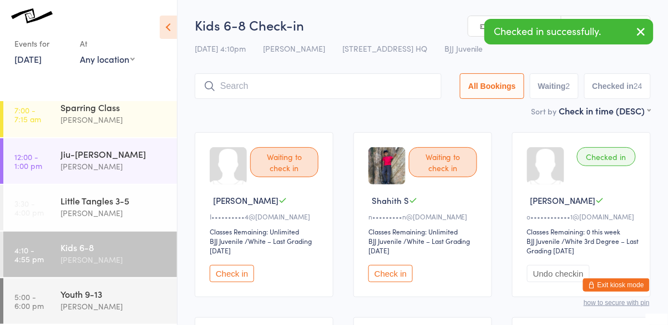
click at [99, 255] on div "[PERSON_NAME]" at bounding box center [113, 259] width 107 height 13
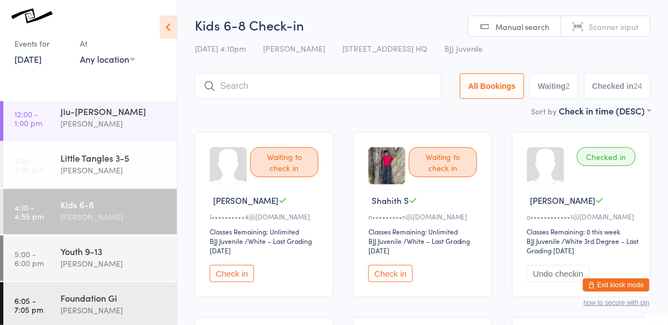
scroll to position [151, 0]
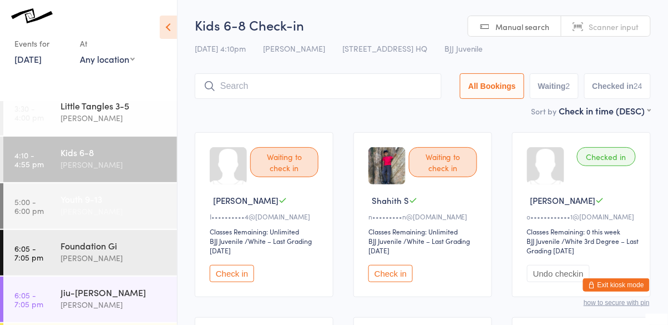
click at [114, 201] on div "Youth 9-13" at bounding box center [113, 198] width 107 height 12
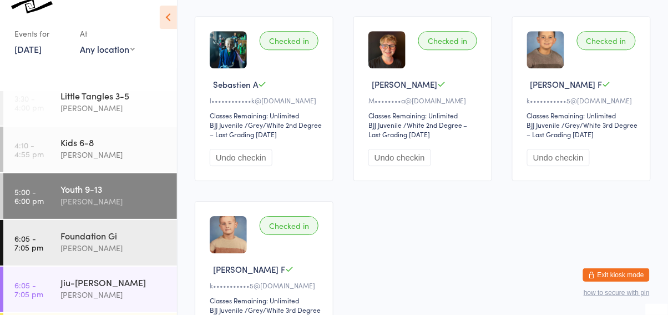
scroll to position [660, 0]
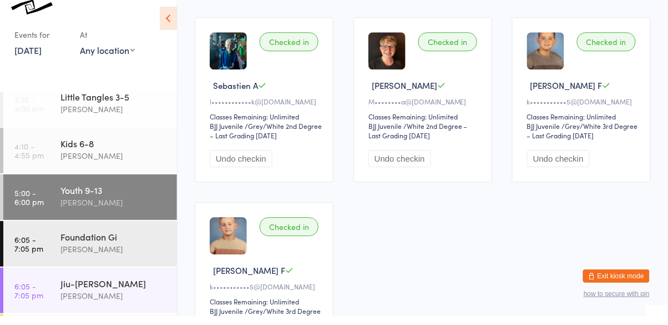
click at [42, 65] on link "[DATE]" at bounding box center [27, 59] width 27 height 12
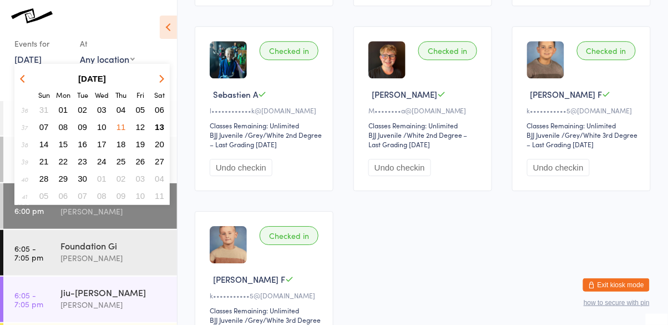
click at [161, 128] on span "13" at bounding box center [159, 126] width 9 height 9
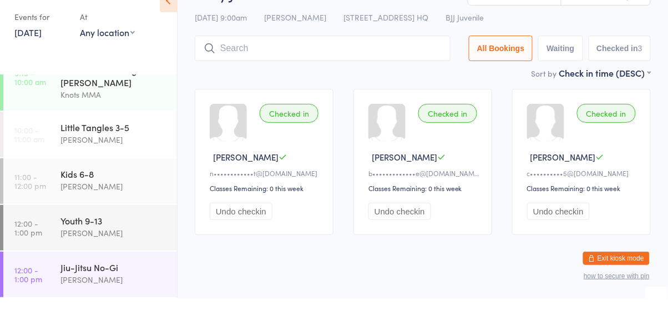
scroll to position [31, 0]
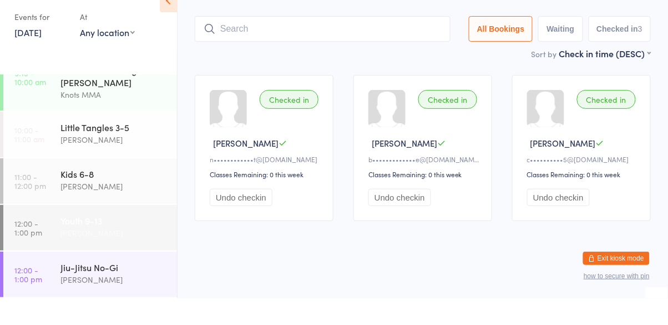
click at [102, 260] on div "[PERSON_NAME]" at bounding box center [113, 259] width 107 height 13
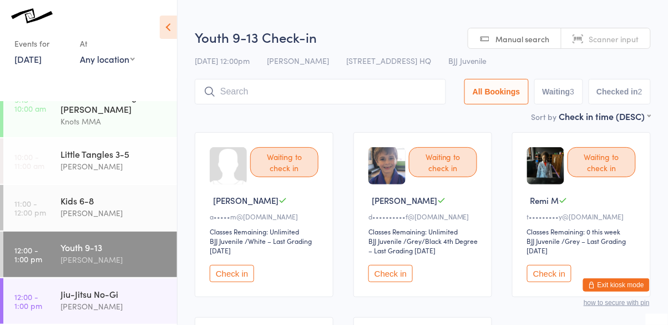
click at [386, 272] on button "Check in" at bounding box center [390, 273] width 44 height 17
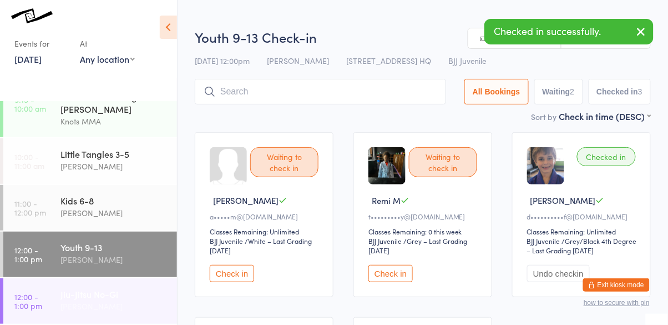
click at [113, 302] on div "[PERSON_NAME]" at bounding box center [113, 306] width 107 height 13
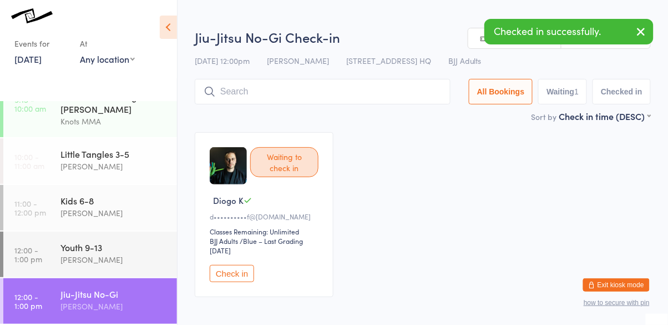
click at [229, 280] on button "Check in" at bounding box center [232, 273] width 44 height 17
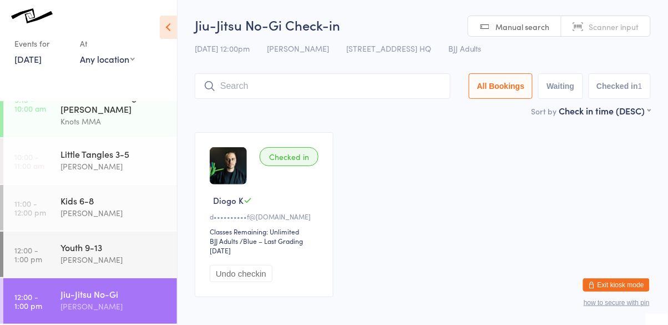
click at [79, 300] on div "[PERSON_NAME]" at bounding box center [113, 306] width 107 height 13
click at [100, 252] on div "Youth 9-13" at bounding box center [113, 247] width 107 height 12
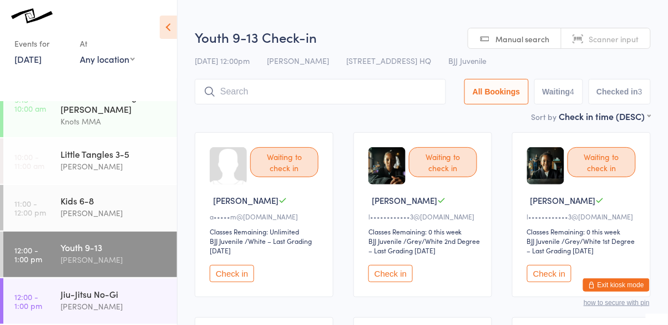
click at [550, 271] on button "Check in" at bounding box center [549, 273] width 44 height 17
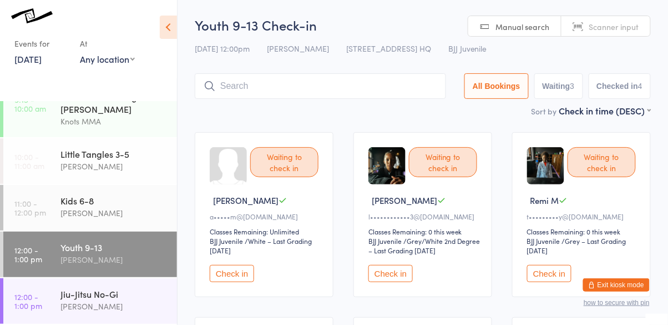
click at [393, 272] on button "Check in" at bounding box center [390, 273] width 44 height 17
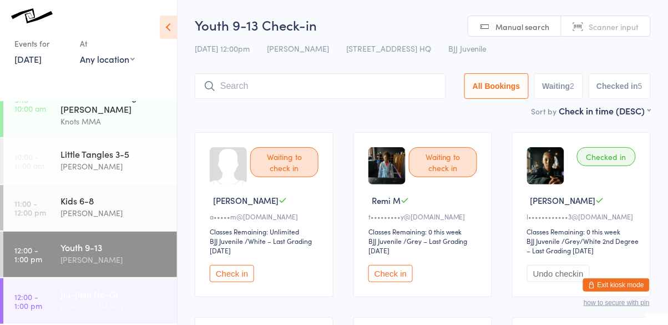
click at [143, 298] on div "Jiu-Jitsu No-Gi" at bounding box center [113, 293] width 107 height 12
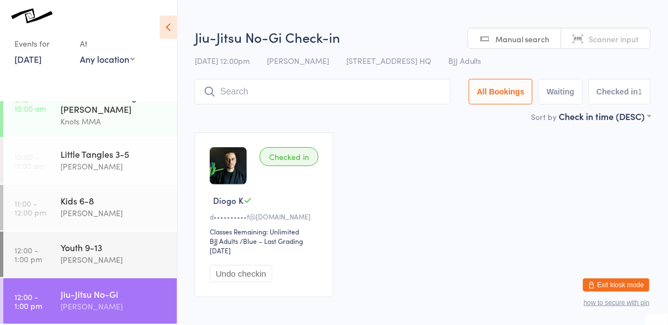
click at [106, 279] on div "Jiu-Jitsu No-Gi [PERSON_NAME]" at bounding box center [118, 300] width 116 height 44
click at [105, 255] on div "[PERSON_NAME]" at bounding box center [113, 259] width 107 height 13
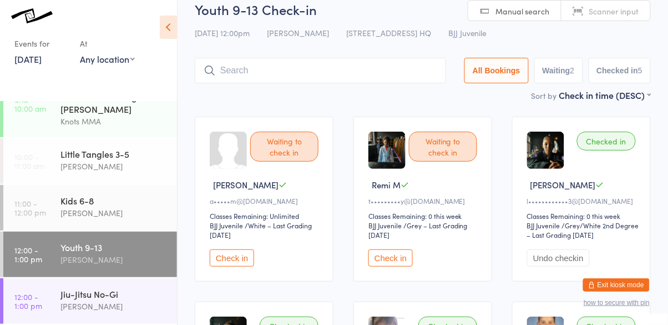
scroll to position [13, 0]
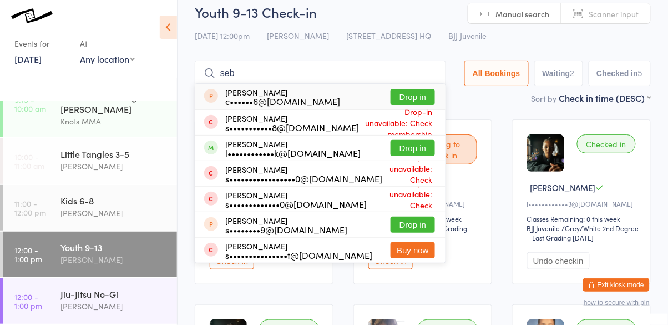
type input "seb"
click at [420, 153] on button "Drop in" at bounding box center [413, 148] width 44 height 16
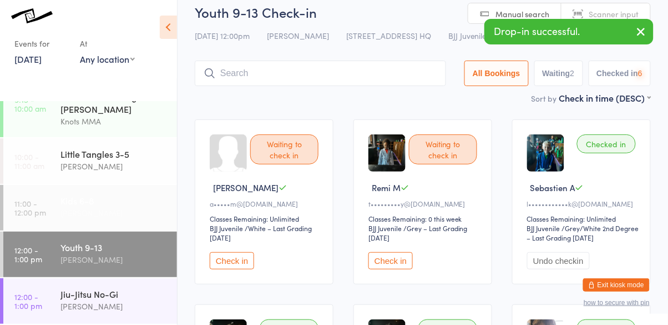
click at [75, 211] on div "[PERSON_NAME]" at bounding box center [113, 212] width 107 height 13
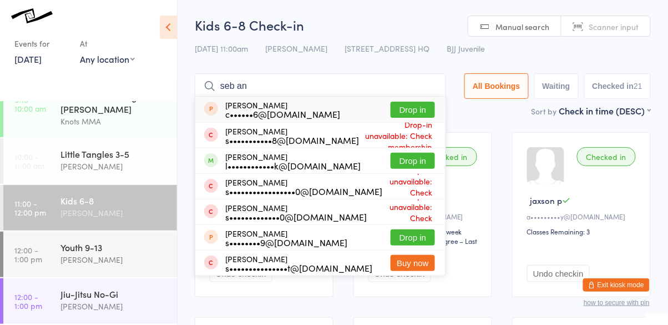
type input "seb an"
click at [416, 158] on button "Drop in" at bounding box center [413, 161] width 44 height 16
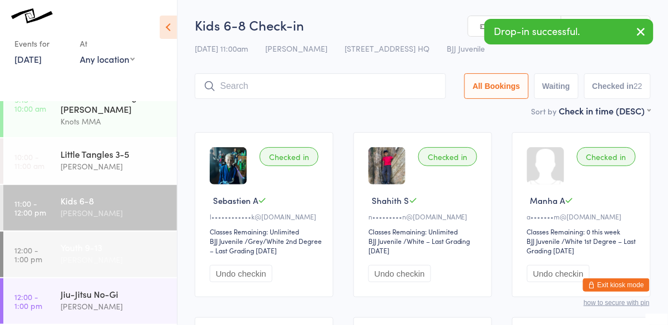
click at [49, 246] on link "12:00 - 1:00 pm Youth 9-13 [PERSON_NAME]" at bounding box center [90, 253] width 174 height 45
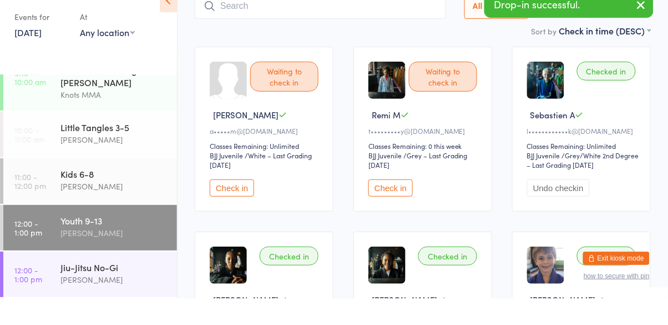
click at [612, 173] on div "Classes Remaining: Unlimited" at bounding box center [583, 172] width 112 height 9
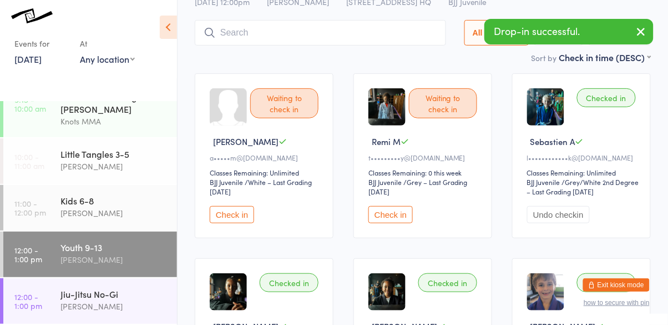
click at [543, 120] on img at bounding box center [545, 106] width 37 height 37
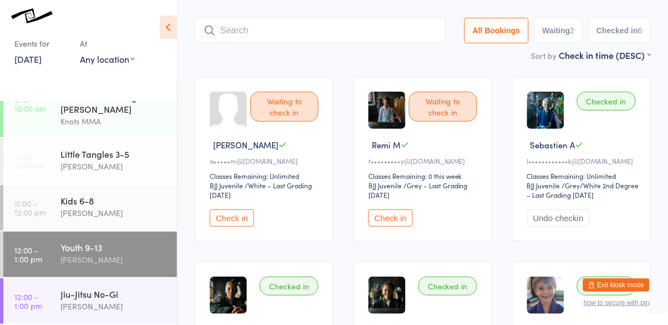
scroll to position [54, 0]
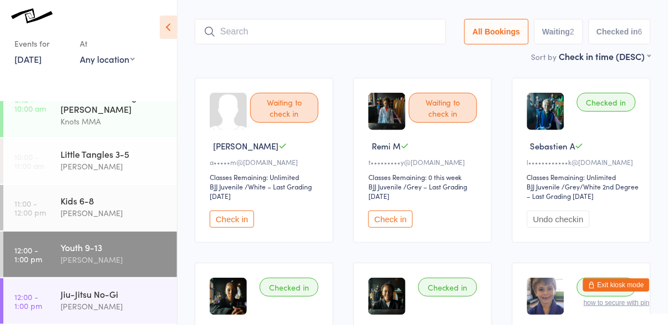
click at [385, 217] on button "Check in" at bounding box center [390, 218] width 44 height 17
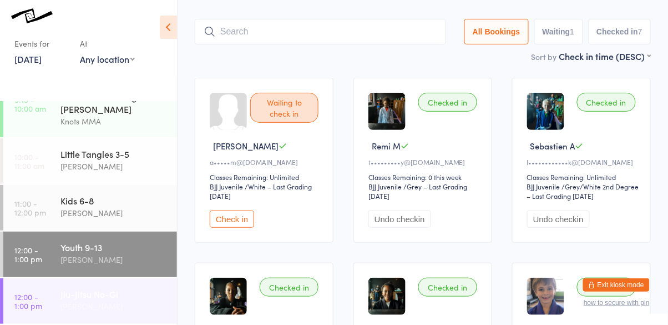
click at [59, 302] on link "12:00 - 1:00 pm Jiu-Jitsu No-[PERSON_NAME]" at bounding box center [90, 300] width 174 height 45
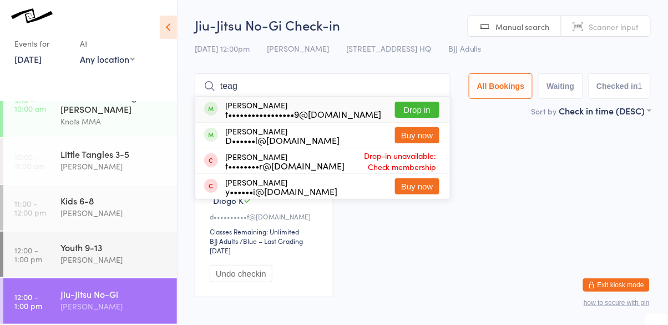
type input "teag"
click at [420, 109] on button "Drop in" at bounding box center [417, 110] width 44 height 16
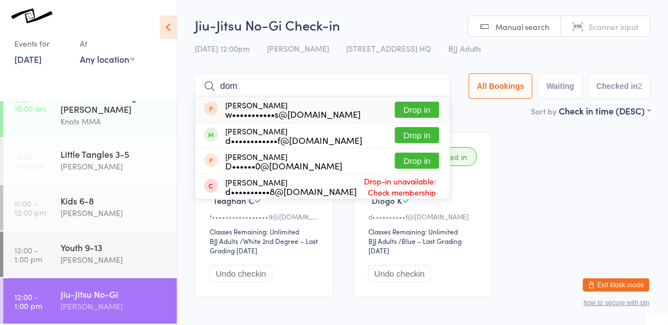
type input "dom"
click at [424, 136] on button "Drop in" at bounding box center [417, 135] width 44 height 16
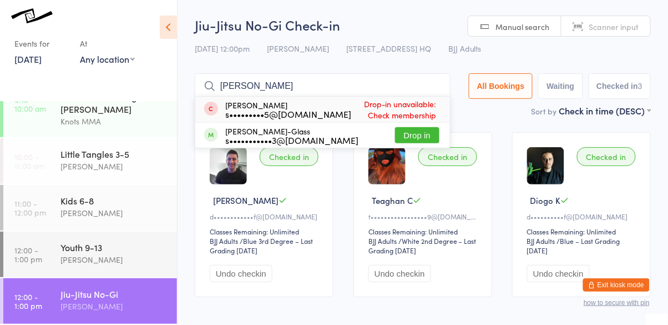
type input "[PERSON_NAME]"
click at [421, 136] on button "Drop in" at bounding box center [417, 135] width 44 height 16
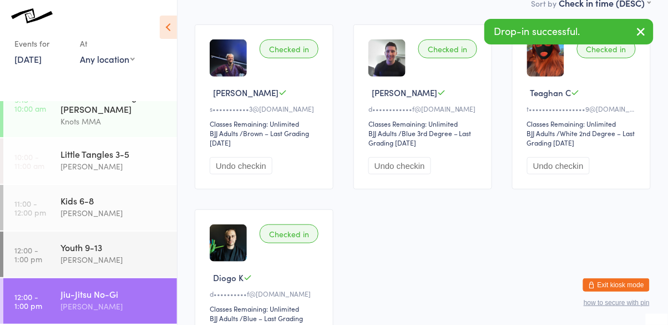
scroll to position [106, 0]
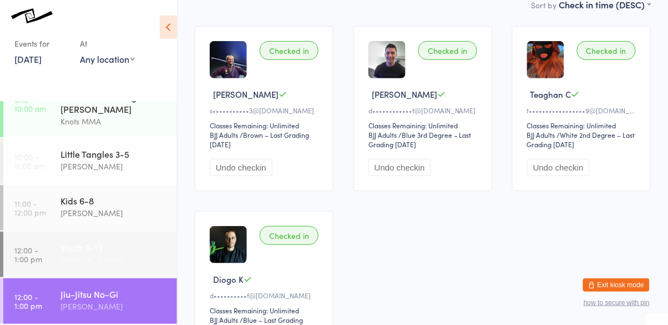
click at [58, 247] on link "12:00 - 1:00 pm Youth 9-13 [PERSON_NAME]" at bounding box center [90, 253] width 174 height 45
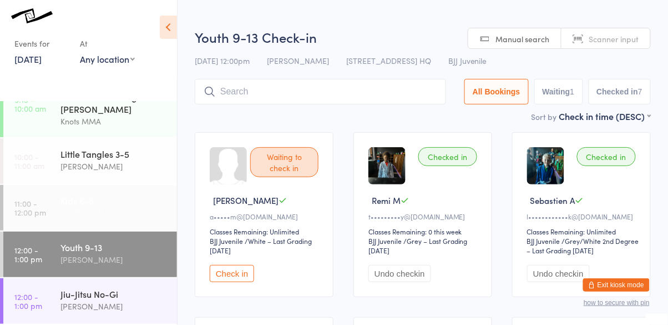
click at [59, 205] on link "11:00 - 12:00 pm Kids 6-8 [PERSON_NAME]" at bounding box center [90, 207] width 174 height 45
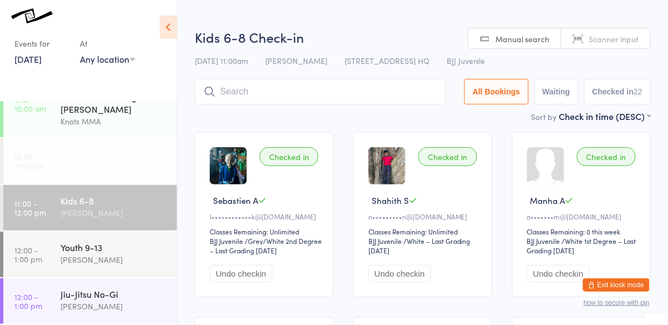
click at [59, 169] on link "10:00 - 11:00 am Little Tangles 3-5 [PERSON_NAME]" at bounding box center [90, 160] width 174 height 45
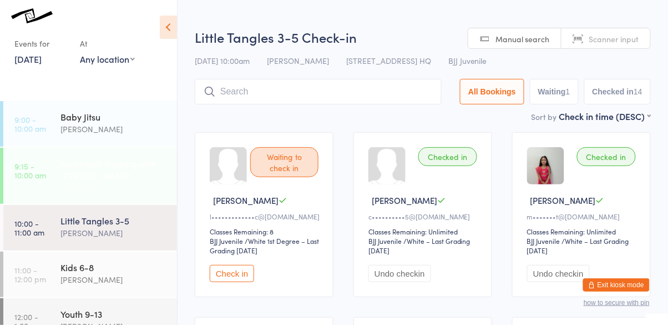
click at [59, 172] on link "9:15 - 10:00 am Functional Training with [PERSON_NAME] MMA" at bounding box center [90, 176] width 174 height 56
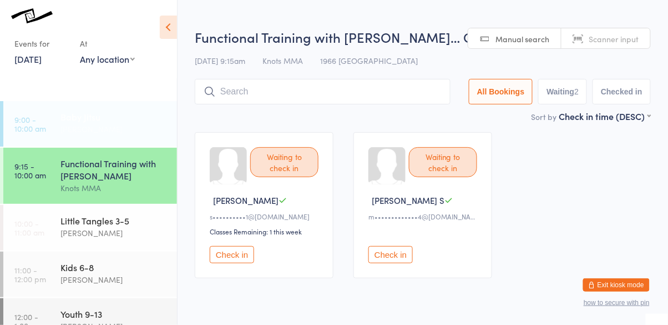
click at [57, 135] on link "9:00 - 10:00 am Baby [PERSON_NAME]" at bounding box center [90, 123] width 174 height 45
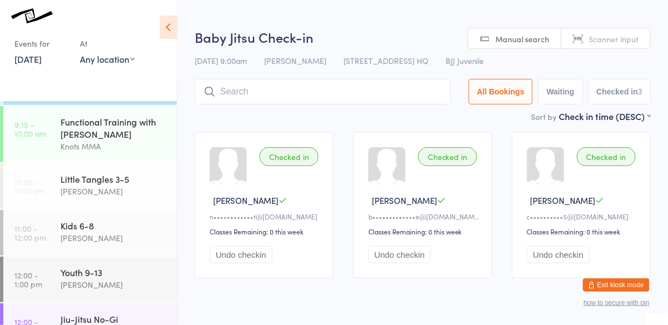
scroll to position [67, 0]
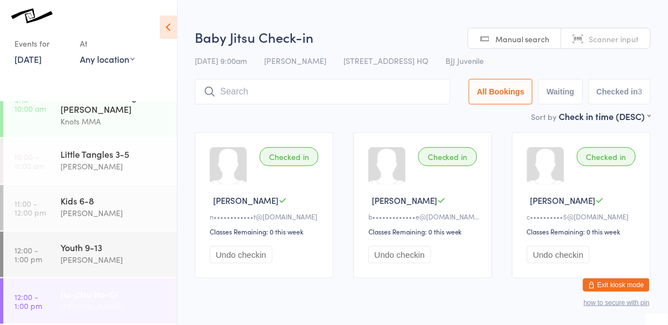
click at [62, 288] on div "Jiu-Jitsu No-Gi" at bounding box center [113, 293] width 107 height 12
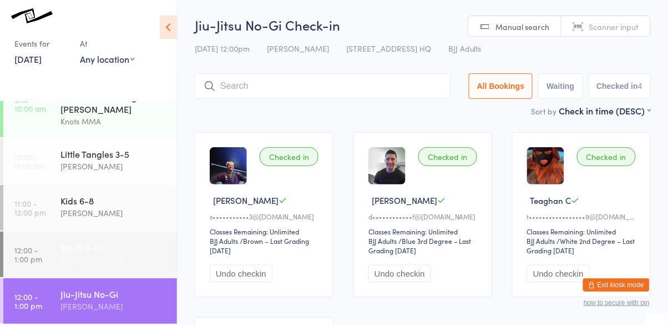
click at [112, 245] on div "Youth 9-13" at bounding box center [113, 247] width 107 height 12
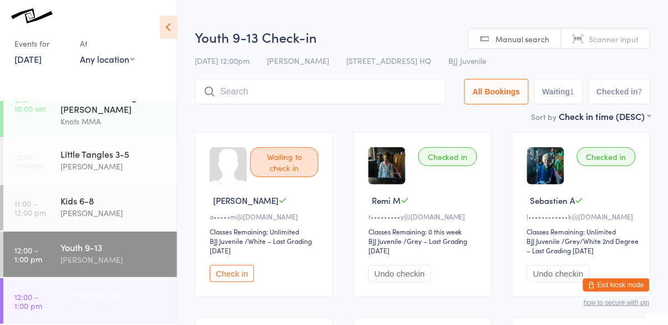
click at [54, 285] on link "12:00 - 1:00 pm Jiu-Jitsu No-[PERSON_NAME]" at bounding box center [90, 300] width 174 height 45
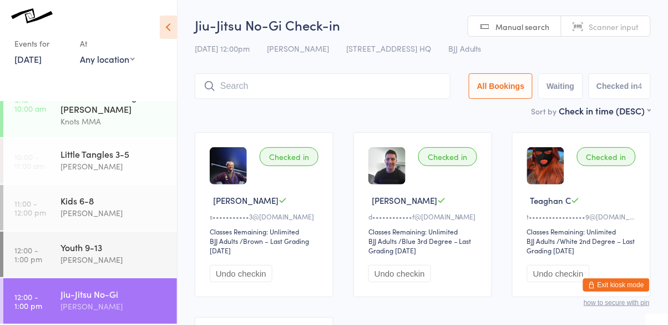
click at [42, 62] on link "[DATE]" at bounding box center [27, 59] width 27 height 12
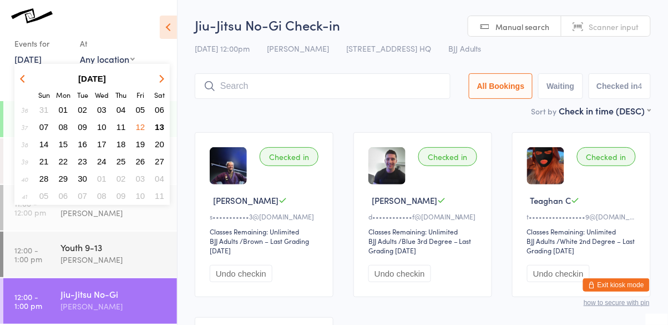
click at [119, 18] on div at bounding box center [83, 18] width 138 height 13
